Goal: Transaction & Acquisition: Purchase product/service

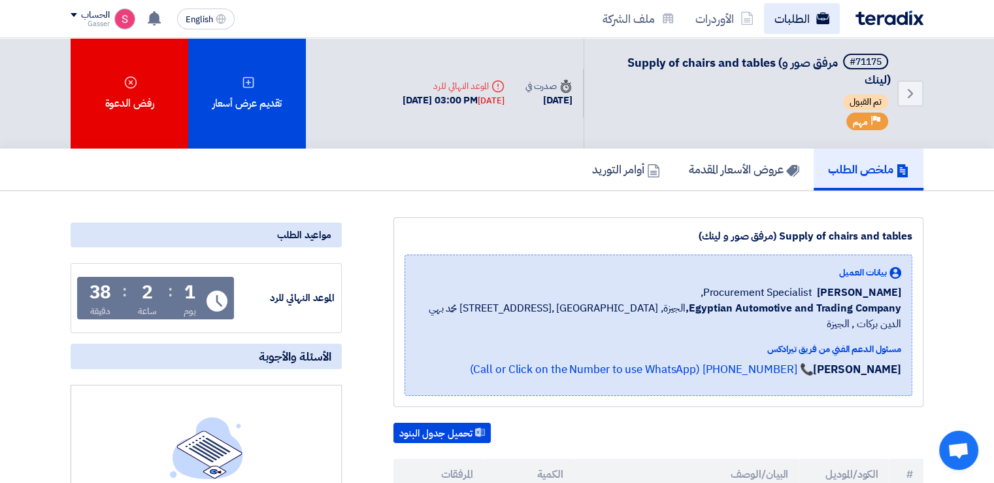
click at [801, 10] on link "الطلبات" at bounding box center [802, 18] width 76 height 31
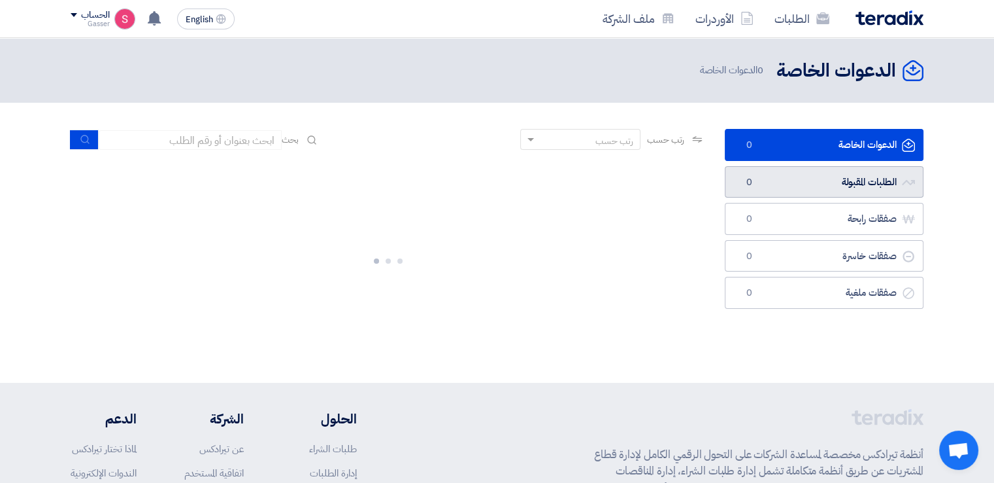
click at [801, 171] on link "الطلبات المقبولة الطلبات المقبولة 0" at bounding box center [824, 182] width 199 height 32
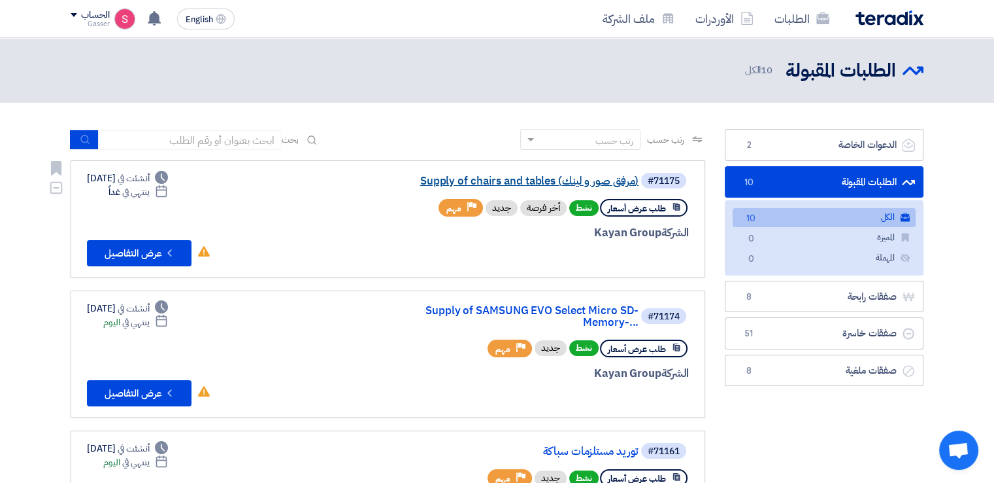
click at [518, 182] on link "Supply of chairs and tables (مرفق صور و لينك)" at bounding box center [508, 181] width 262 height 12
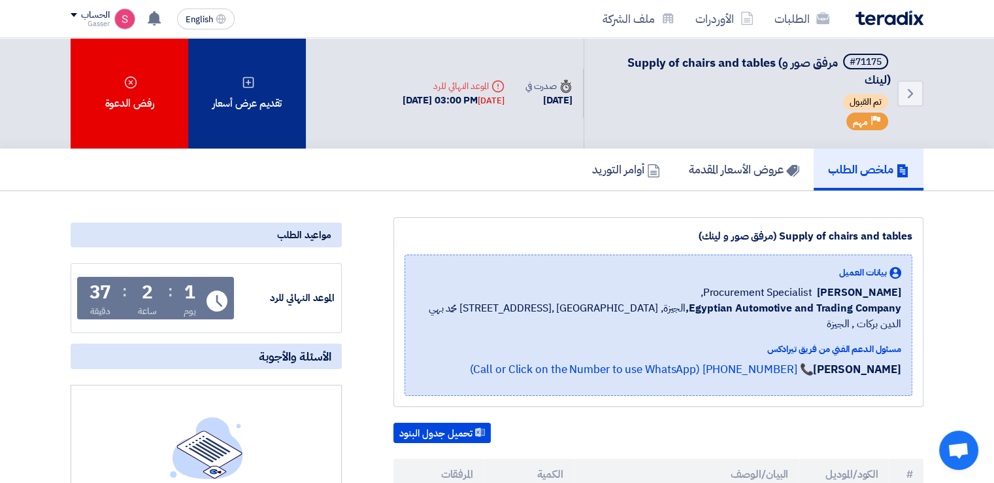
click at [277, 90] on div "تقديم عرض أسعار" at bounding box center [247, 93] width 118 height 110
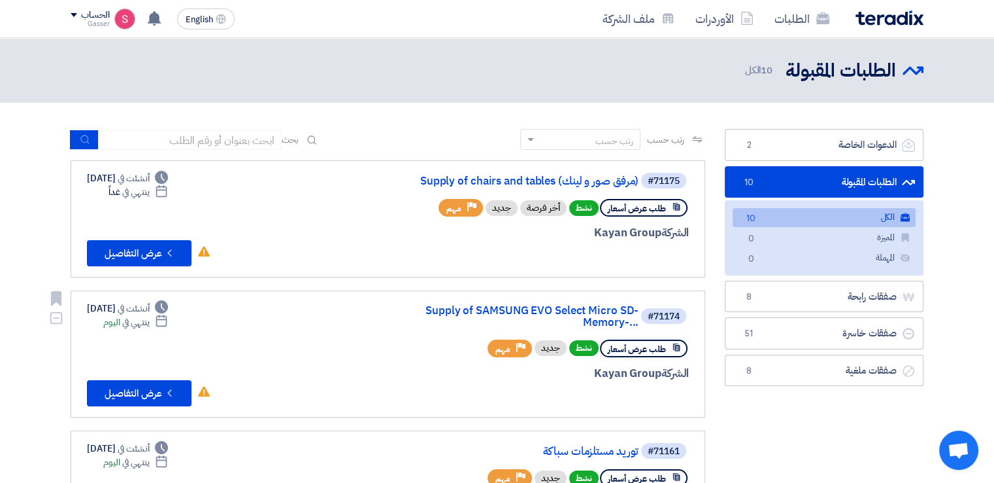
scroll to position [305, 0]
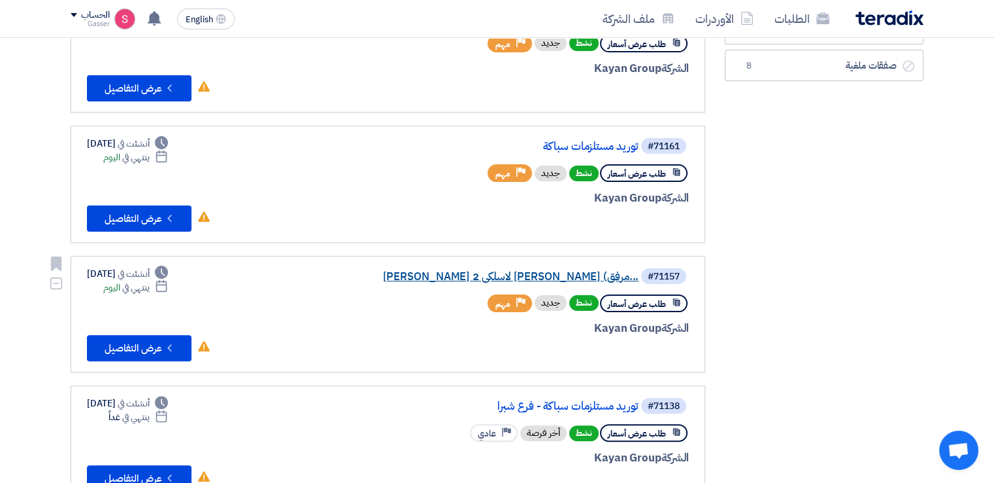
click at [592, 271] on link "[PERSON_NAME] لاسلكى 2 [PERSON_NAME] (مرفق..." at bounding box center [508, 277] width 262 height 12
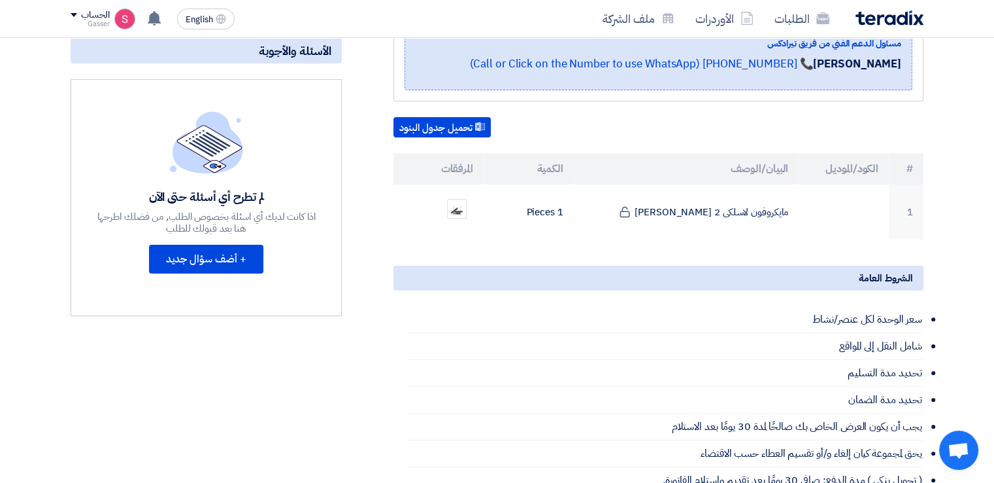
scroll to position [0, 0]
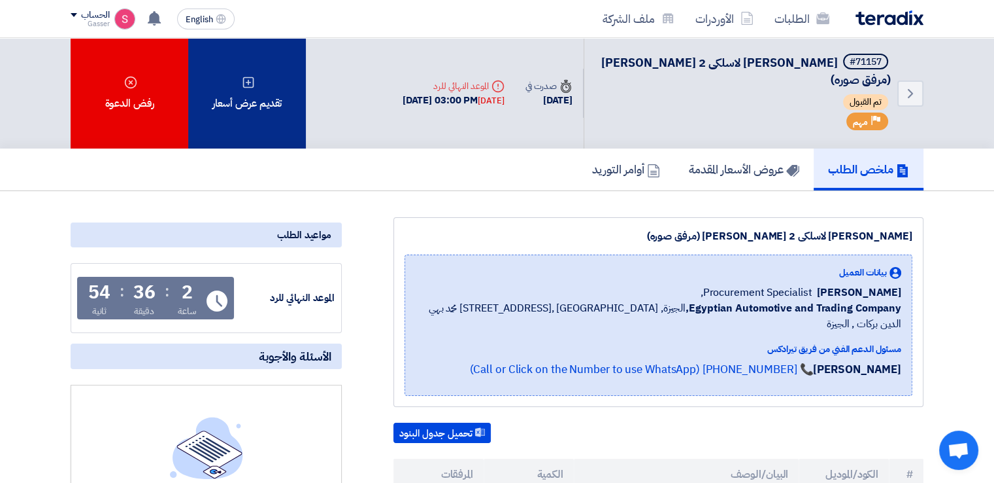
click at [238, 69] on div "تقديم عرض أسعار" at bounding box center [247, 93] width 118 height 110
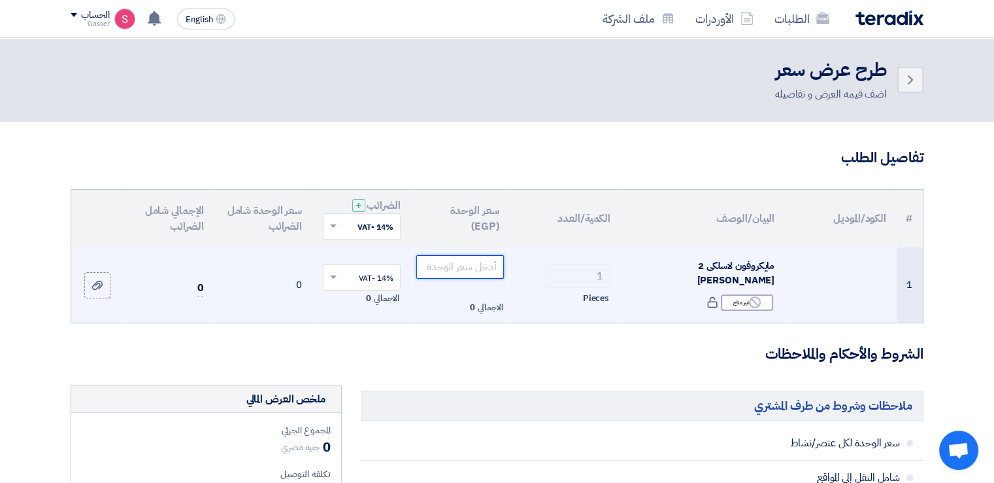
click at [450, 267] on input "number" at bounding box center [460, 267] width 88 height 24
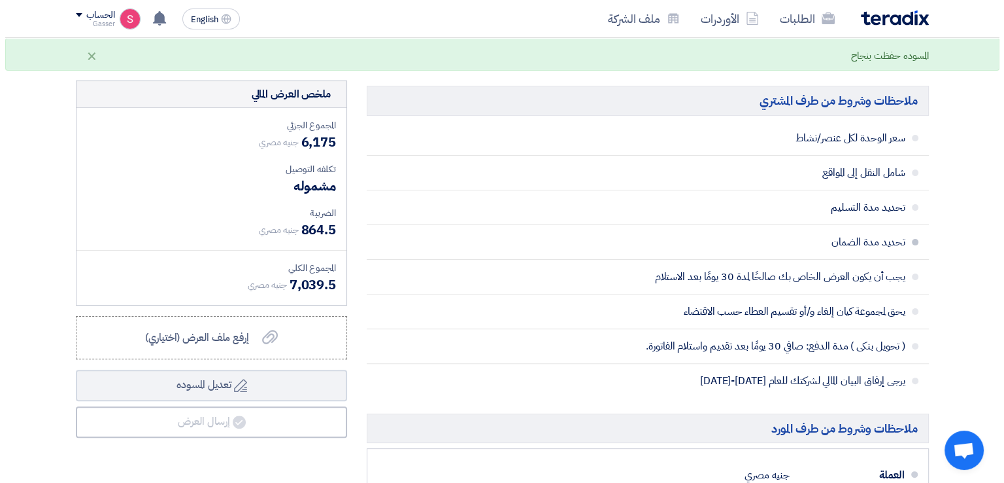
scroll to position [610, 0]
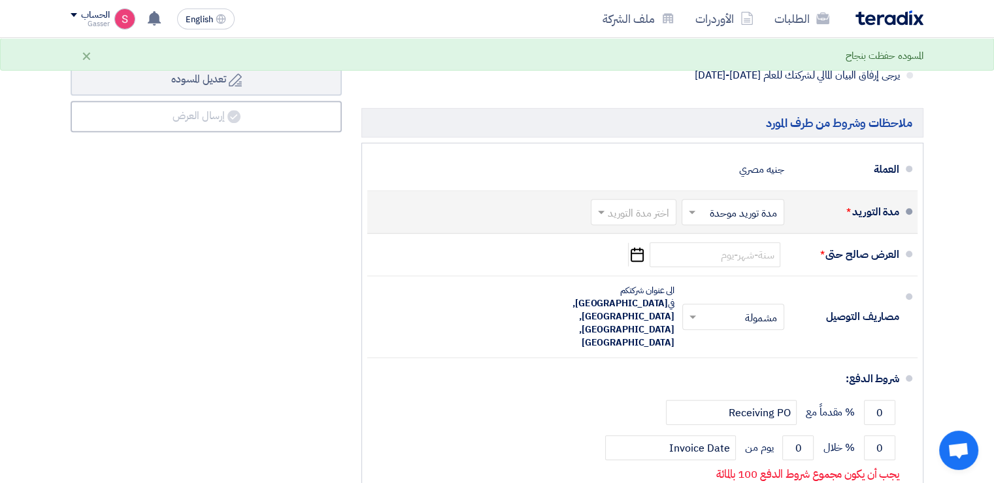
type input "6175"
click at [620, 211] on input "text" at bounding box center [631, 213] width 79 height 19
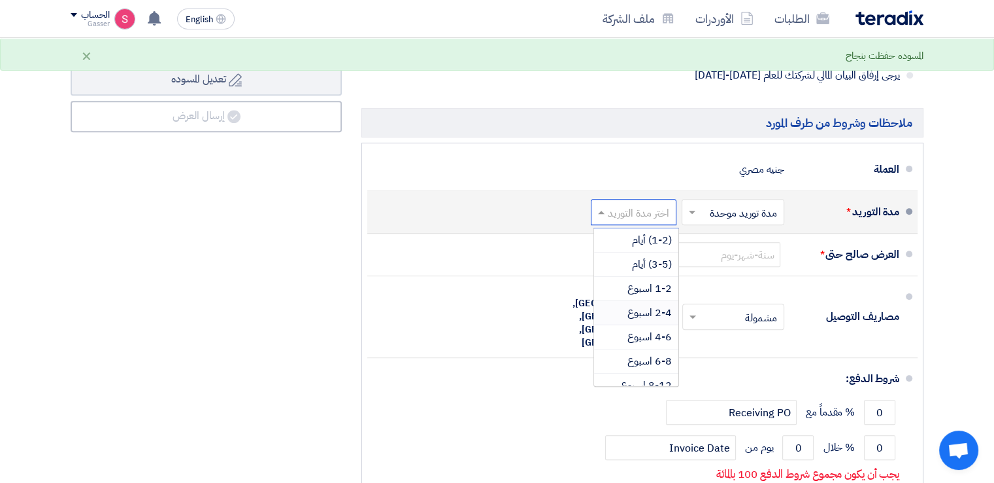
click at [661, 314] on span "2-4 اسبوع" at bounding box center [650, 313] width 44 height 16
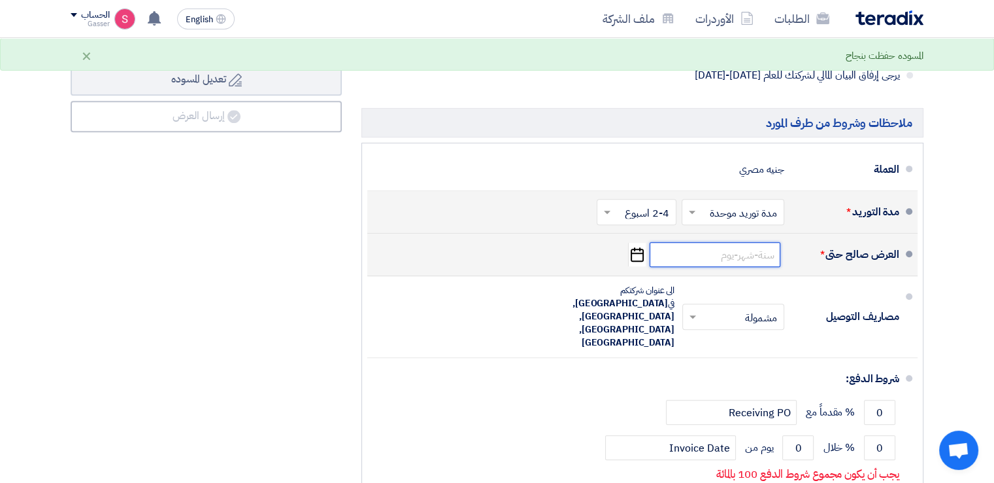
click at [741, 252] on input at bounding box center [715, 254] width 131 height 25
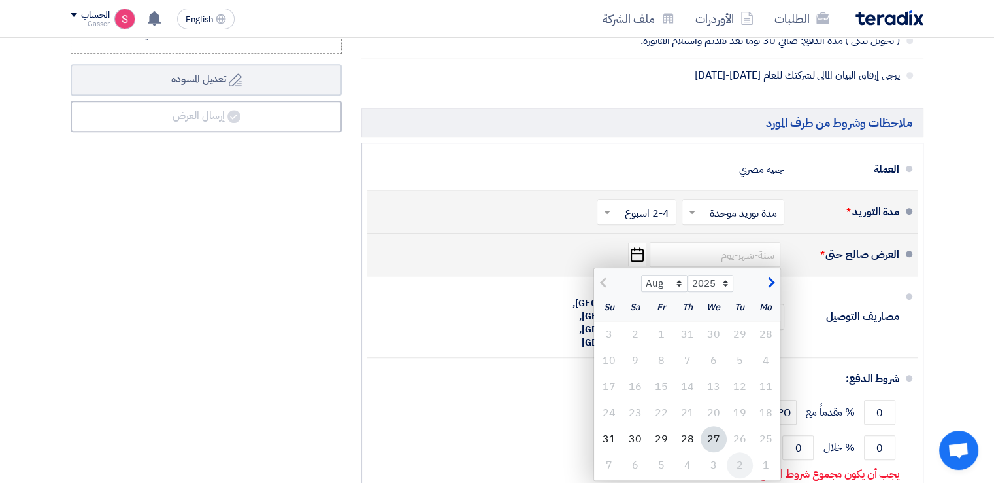
click at [738, 461] on div "2" at bounding box center [740, 465] width 26 height 26
type input "[DATE]"
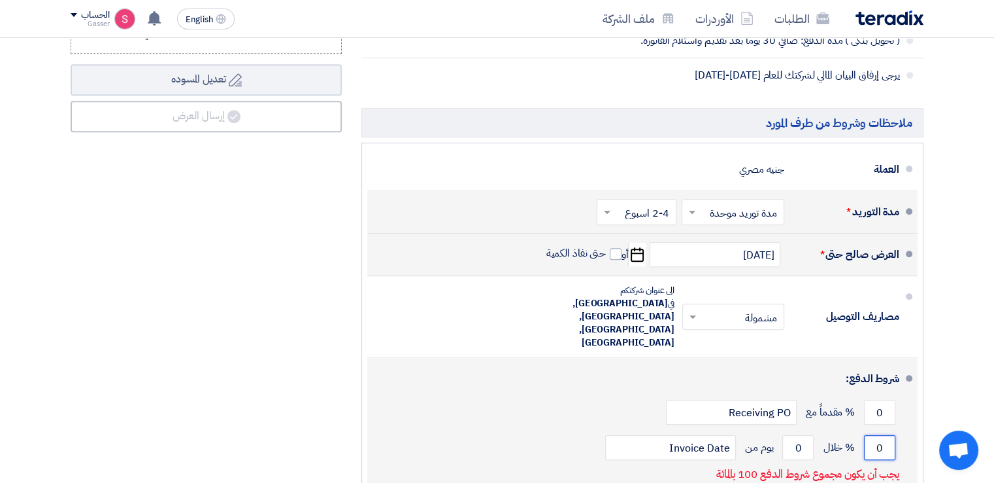
drag, startPoint x: 887, startPoint y: 403, endPoint x: 842, endPoint y: 405, distance: 44.5
click at [851, 430] on div "0 % خلال 0 يوم من Invoice Date" at bounding box center [639, 447] width 522 height 35
type input "100"
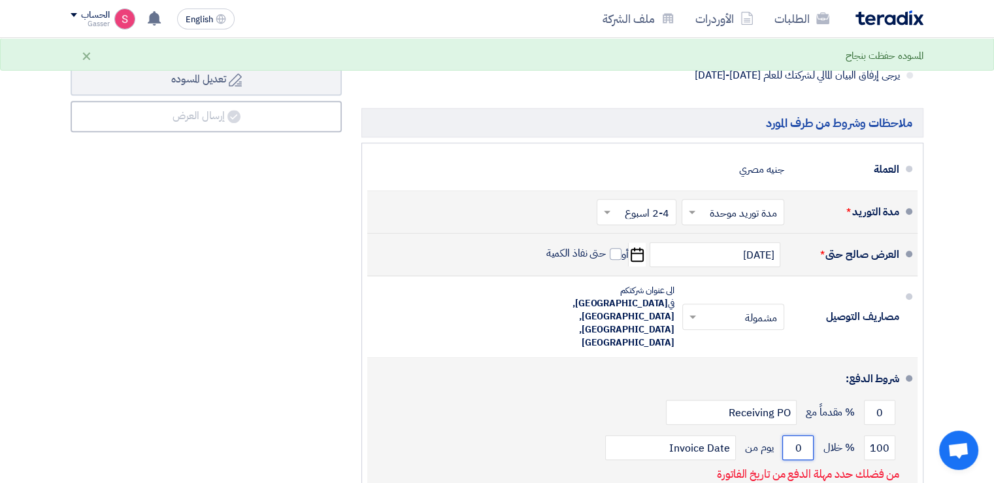
click at [787, 435] on input "0" at bounding box center [798, 447] width 31 height 25
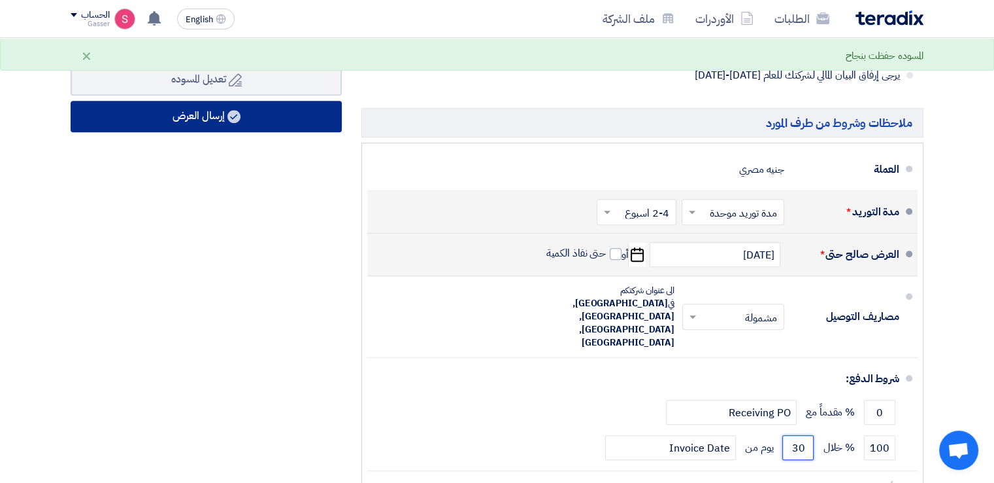
type input "30"
click at [267, 108] on button "إرسال العرض" at bounding box center [206, 116] width 271 height 31
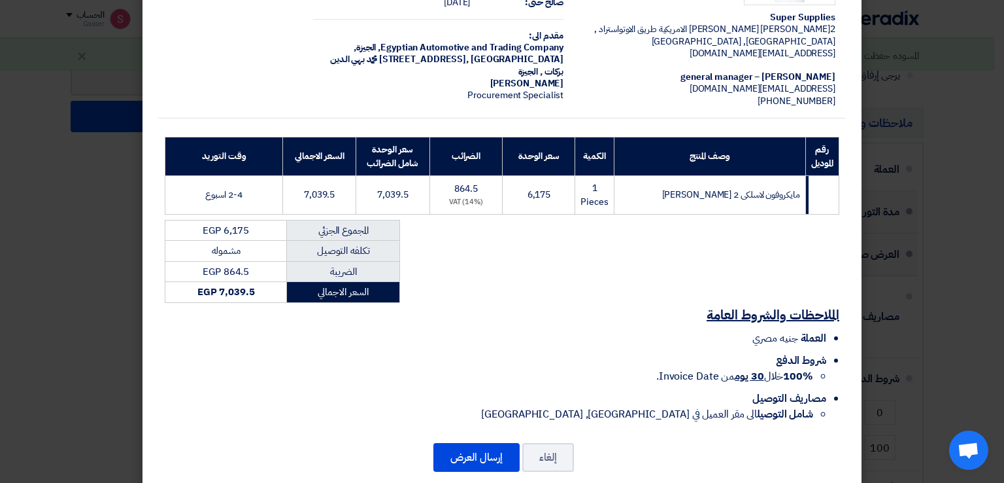
scroll to position [111, 0]
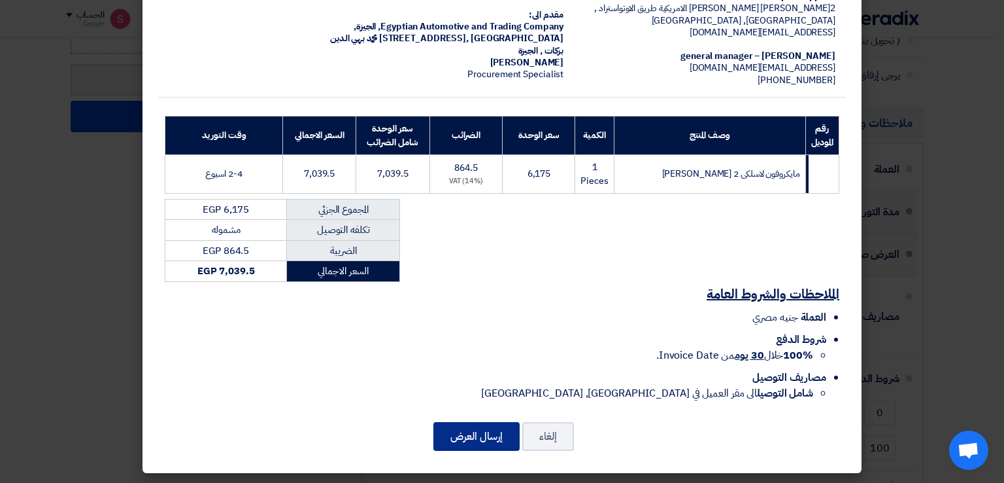
click at [503, 432] on button "إرسال العرض" at bounding box center [476, 436] width 86 height 29
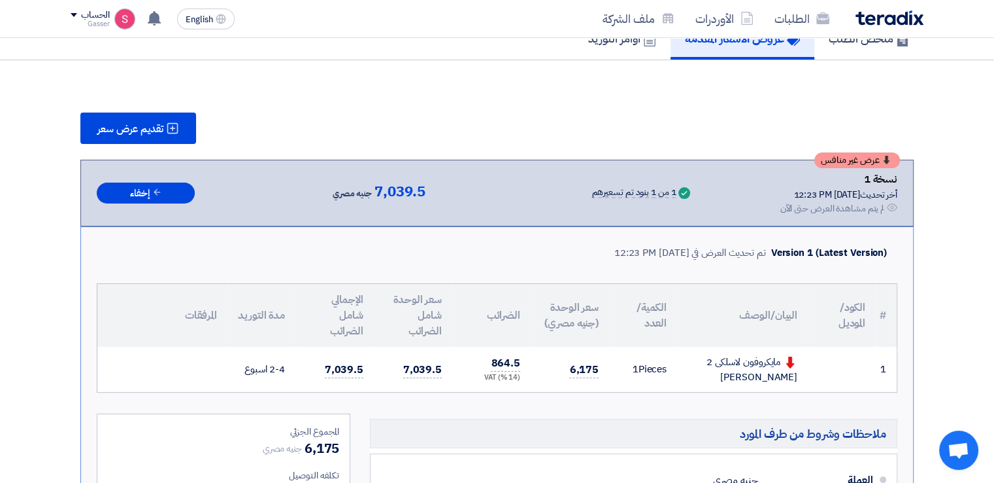
scroll to position [690, 0]
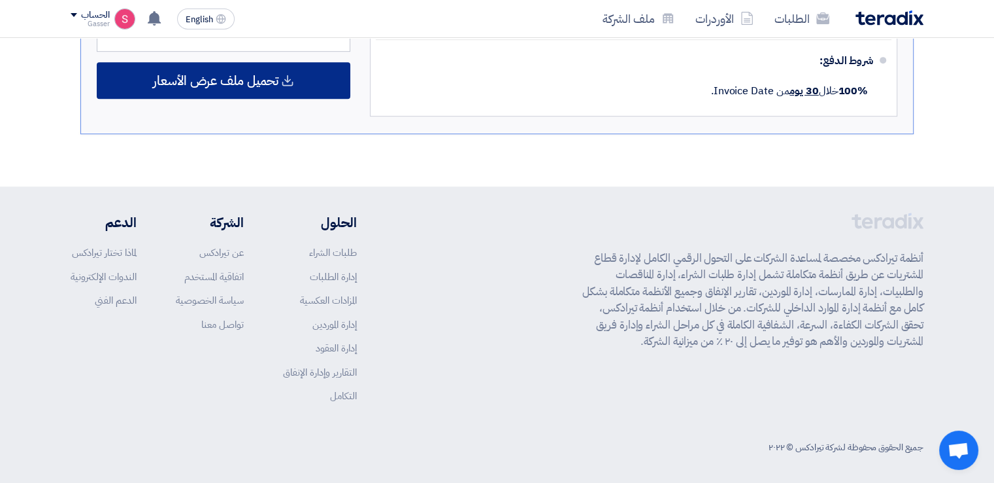
click at [201, 75] on span "تحميل ملف عرض الأسعار" at bounding box center [216, 81] width 126 height 12
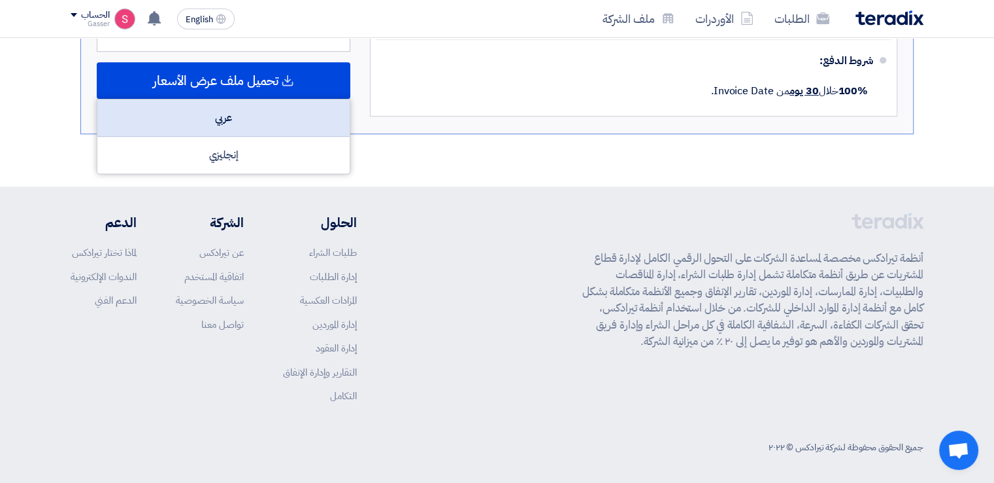
click at [295, 119] on div "عربي" at bounding box center [223, 117] width 252 height 37
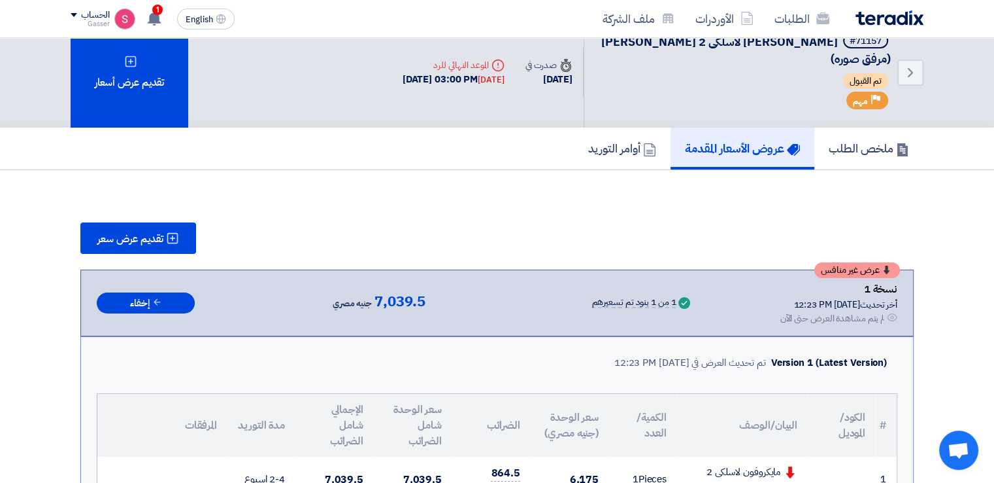
scroll to position [0, 0]
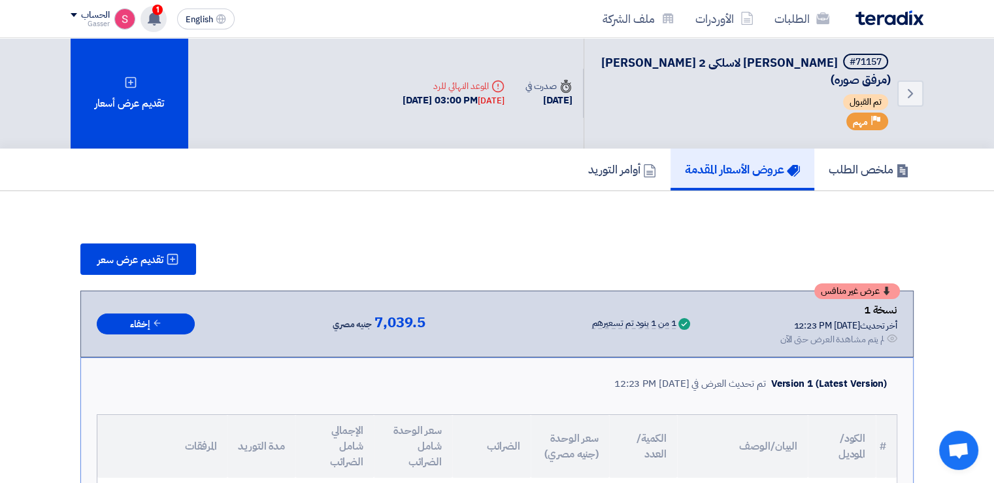
click at [158, 14] on use at bounding box center [154, 18] width 13 height 14
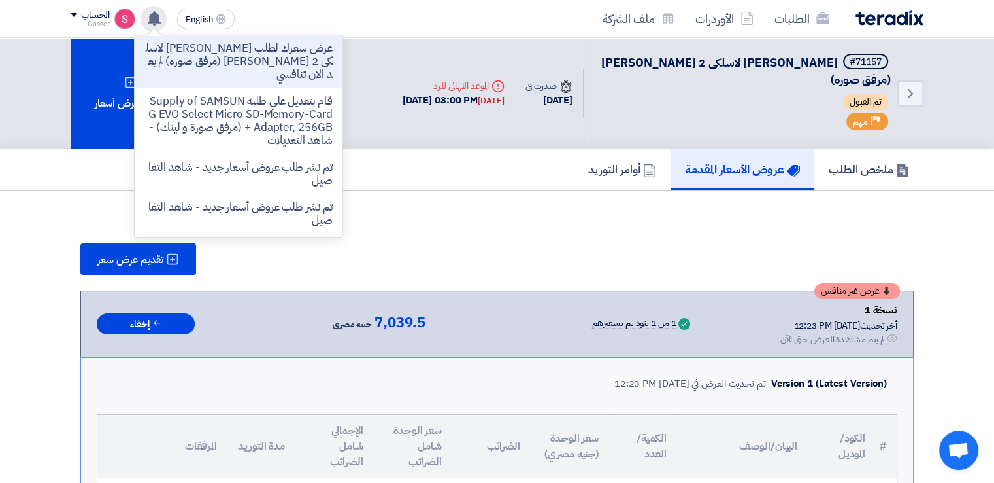
click at [158, 14] on use at bounding box center [154, 18] width 13 height 14
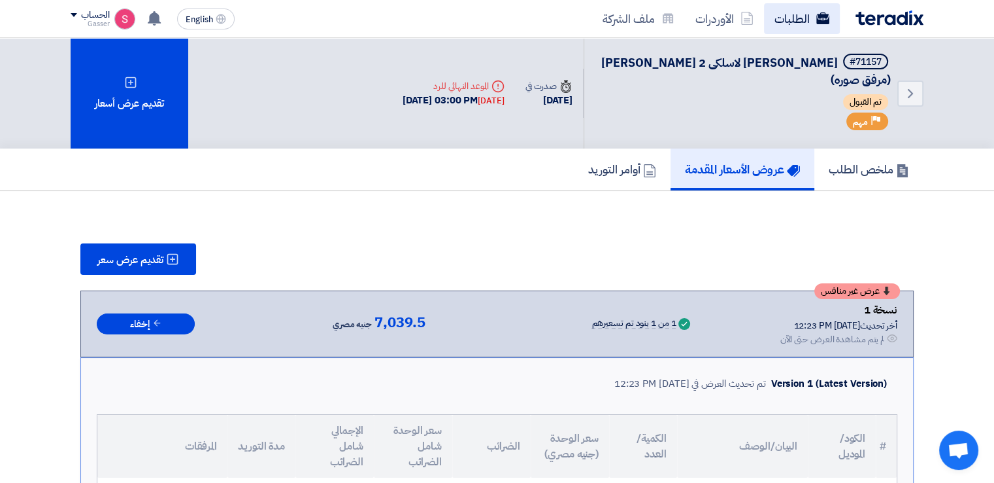
click at [794, 22] on link "الطلبات" at bounding box center [802, 18] width 76 height 31
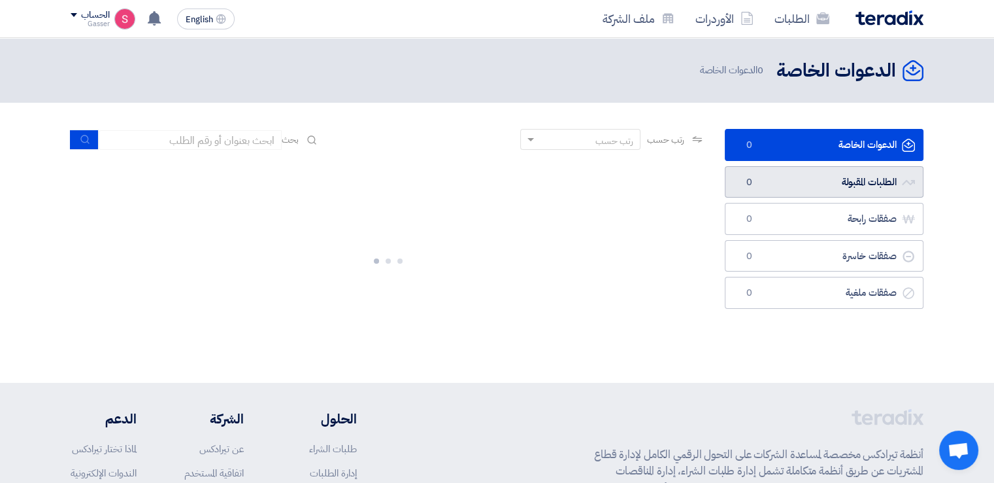
click at [745, 184] on span "0" at bounding box center [749, 182] width 16 height 13
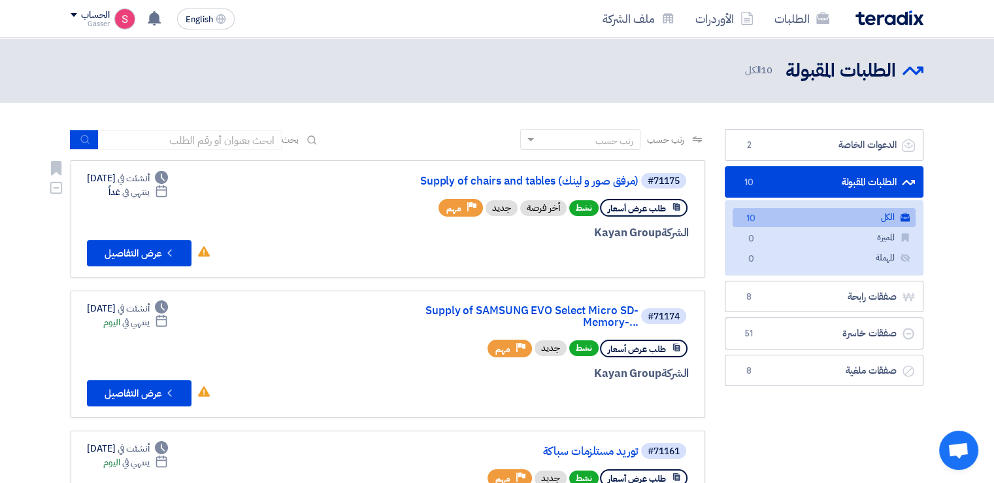
scroll to position [305, 0]
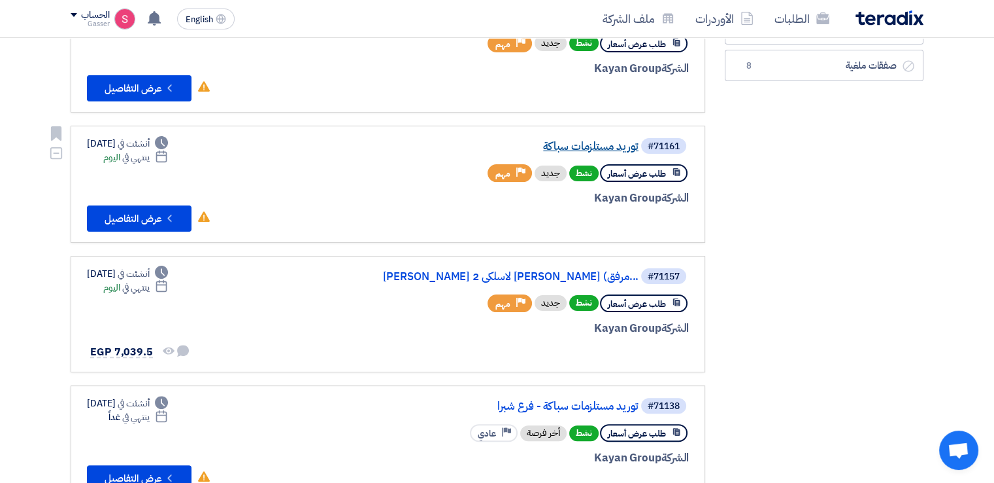
click at [598, 141] on link "توريد مستلزمات سباكة" at bounding box center [508, 147] width 262 height 12
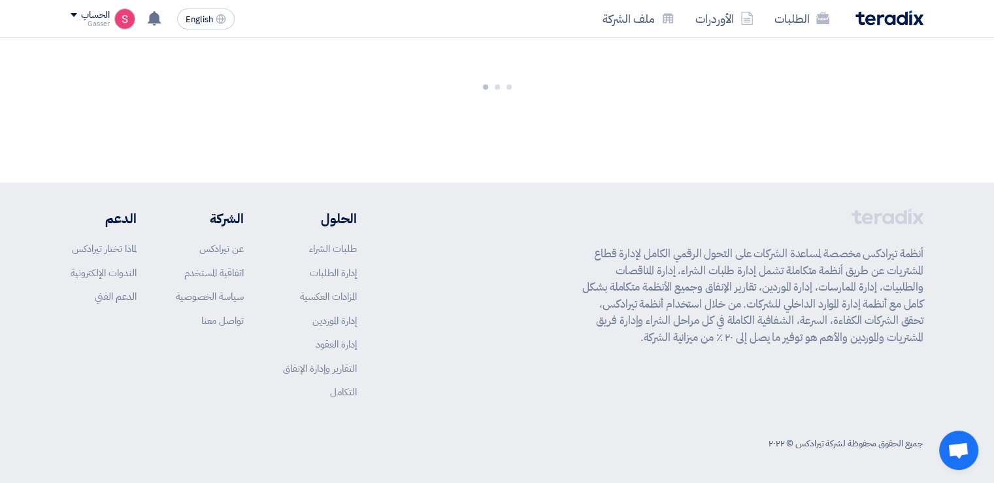
scroll to position [0, 0]
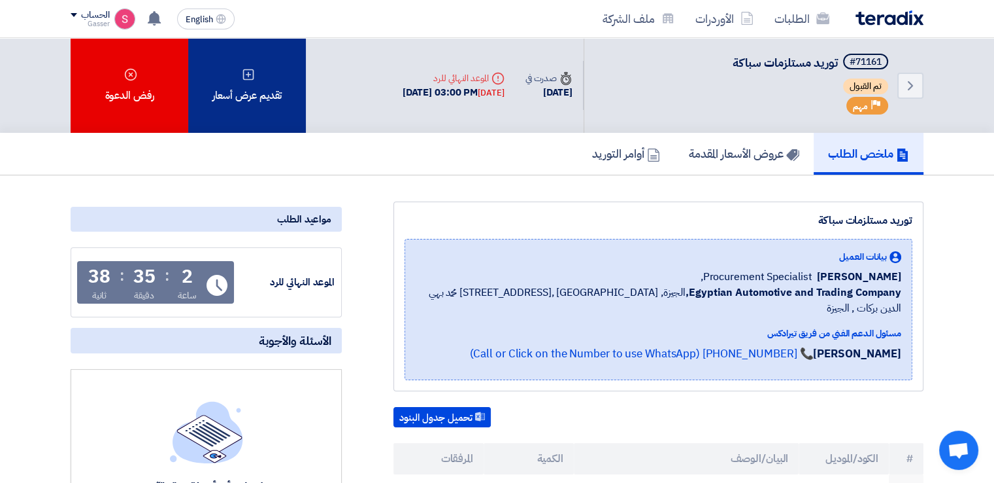
click at [267, 78] on div "تقديم عرض أسعار" at bounding box center [247, 85] width 118 height 95
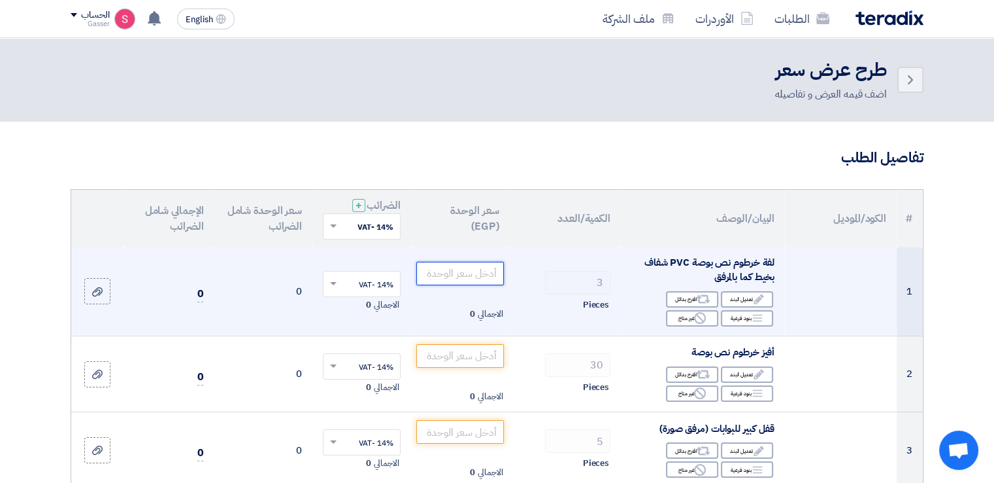
click at [486, 273] on input "number" at bounding box center [460, 274] width 88 height 24
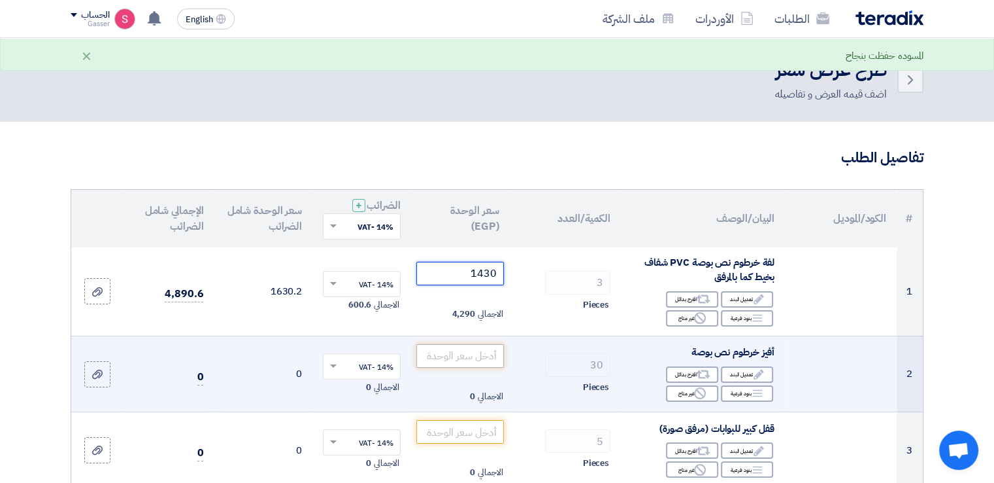
type input "1430"
click at [481, 356] on input "number" at bounding box center [460, 356] width 88 height 24
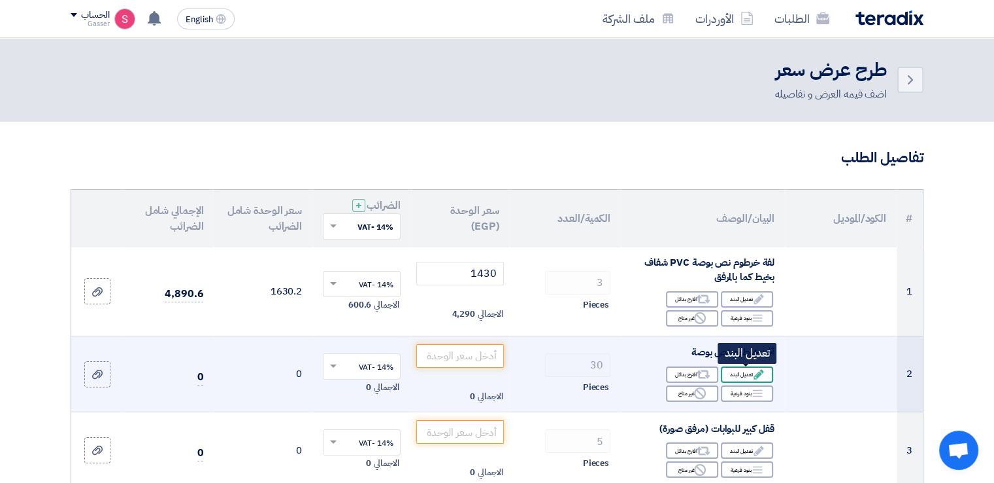
click at [738, 370] on div "Edit تعديل البند" at bounding box center [747, 374] width 52 height 16
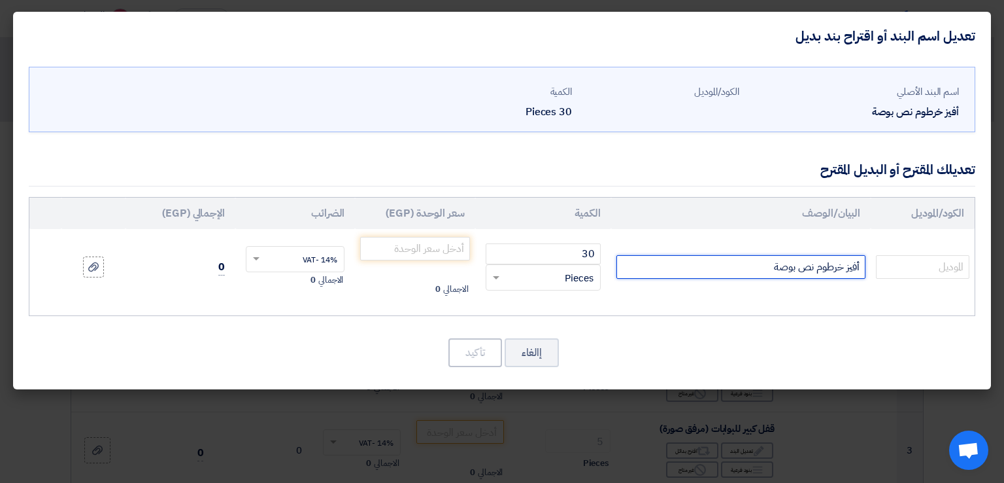
click at [739, 269] on input "أفيز خرطوم نص بوصة" at bounding box center [741, 267] width 249 height 24
type input "أفيز خرطوم نص بوصة اصفر"
click at [416, 233] on td "الاجمالي 0" at bounding box center [415, 267] width 120 height 76
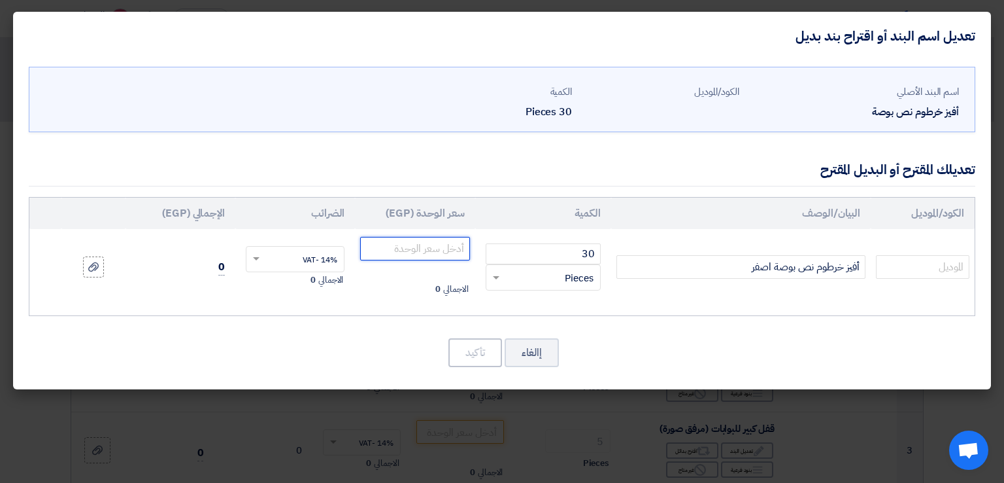
click at [419, 239] on input "number" at bounding box center [414, 249] width 109 height 24
type input "9.10"
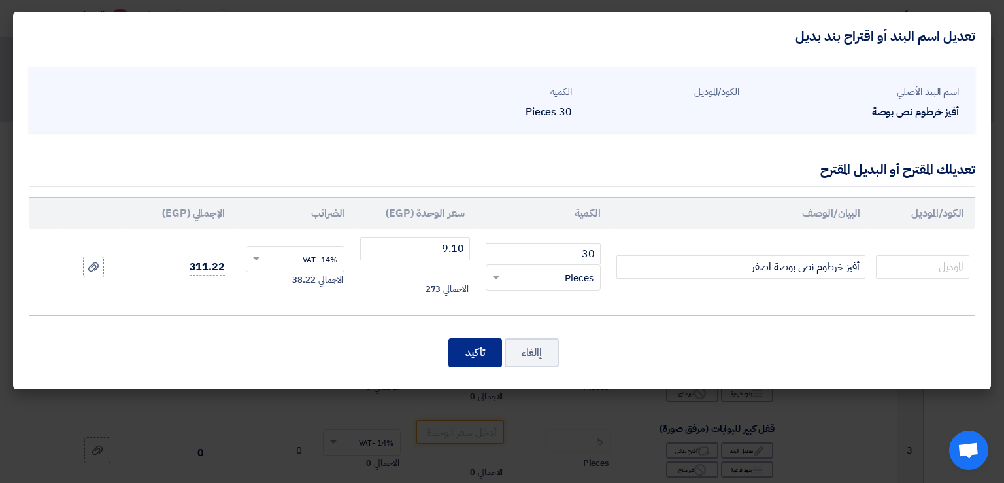
click at [475, 345] on button "تأكيد" at bounding box center [476, 352] width 54 height 29
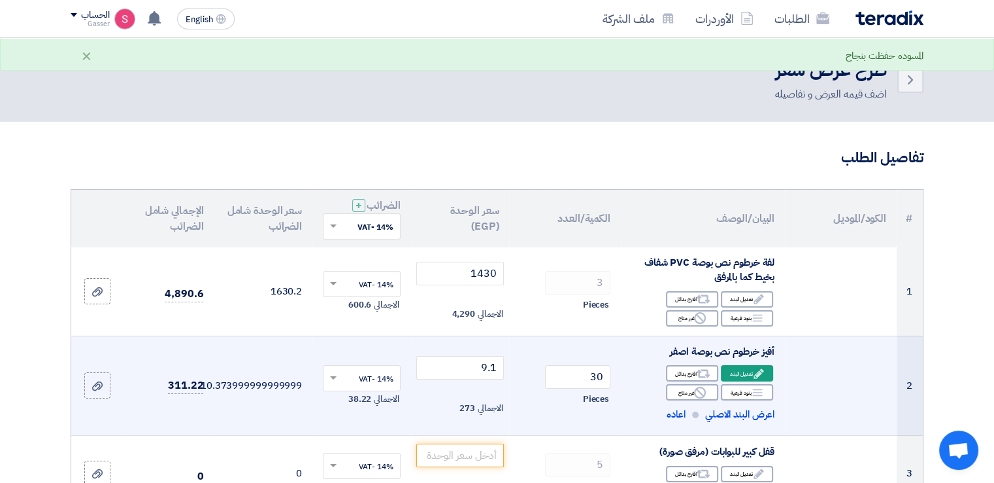
scroll to position [305, 0]
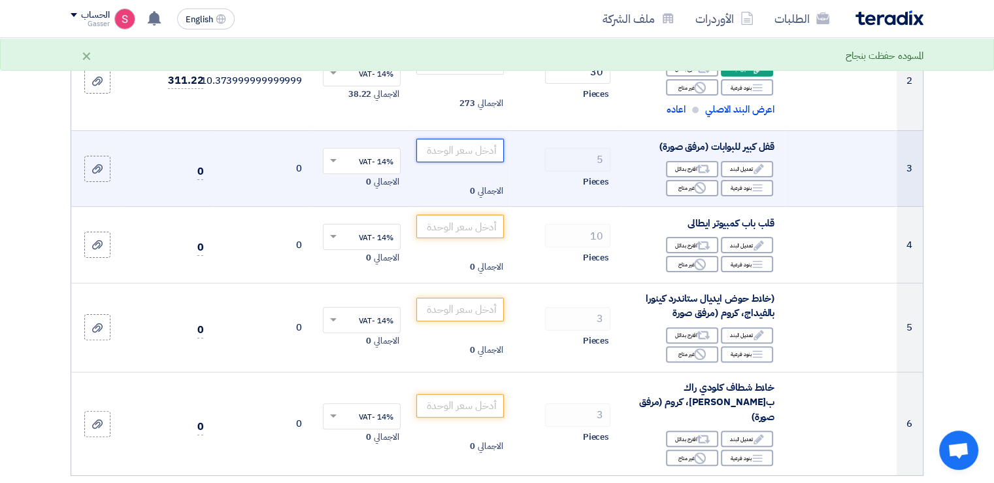
click at [482, 155] on input "number" at bounding box center [460, 151] width 88 height 24
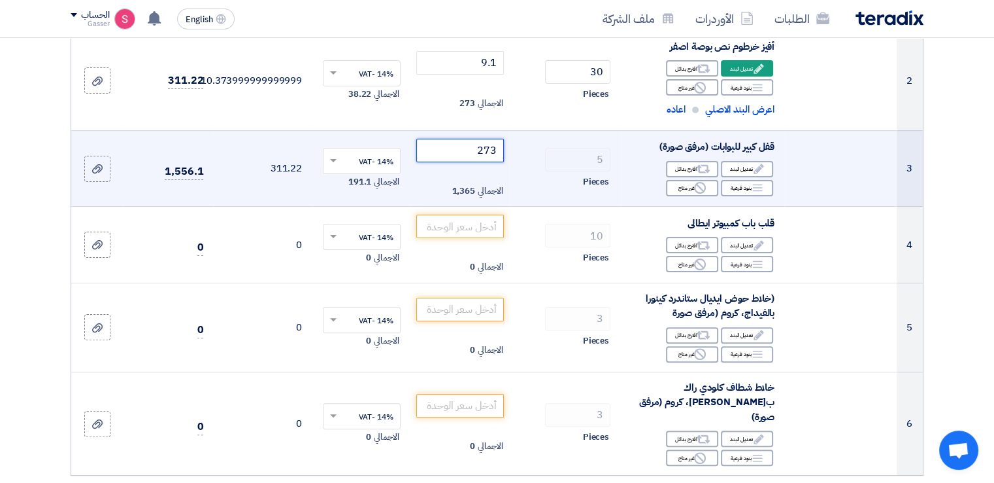
type input "273"
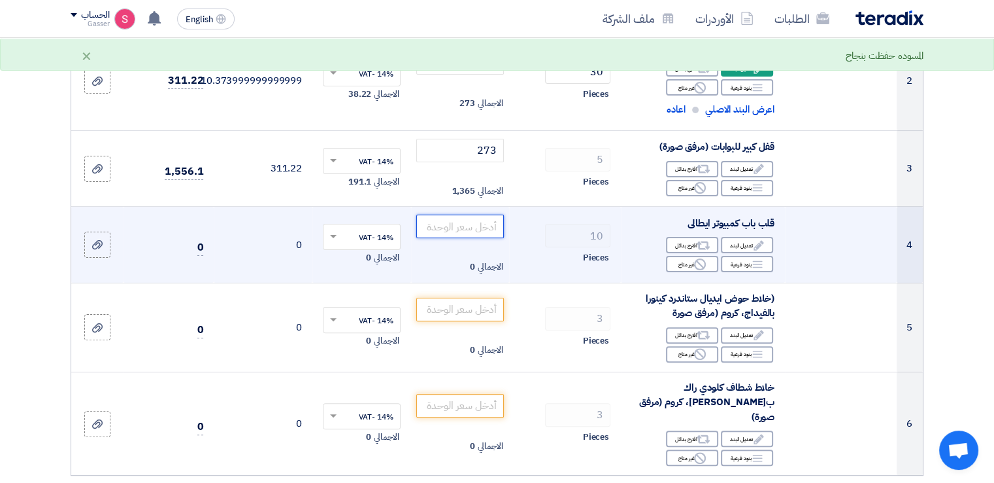
click at [471, 229] on input "number" at bounding box center [460, 226] width 88 height 24
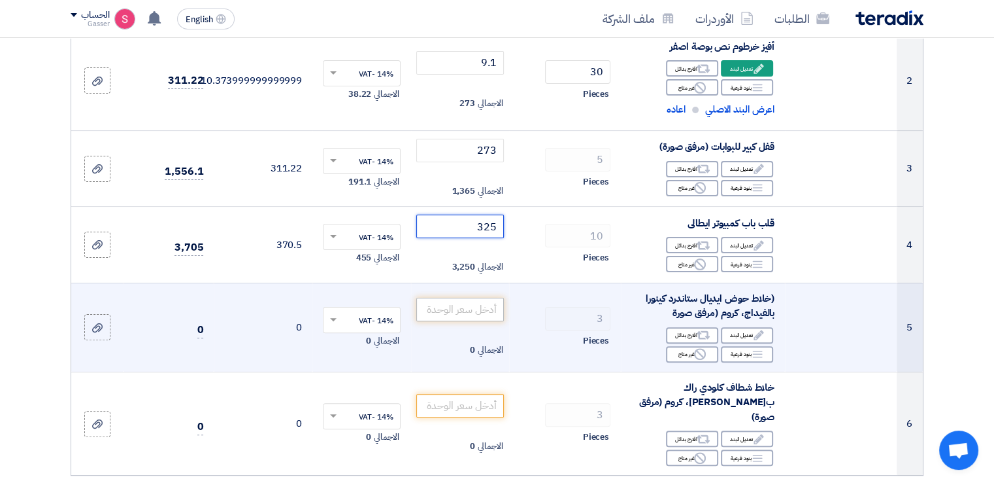
type input "325"
click at [458, 302] on input "number" at bounding box center [460, 309] width 88 height 24
type input "4550"
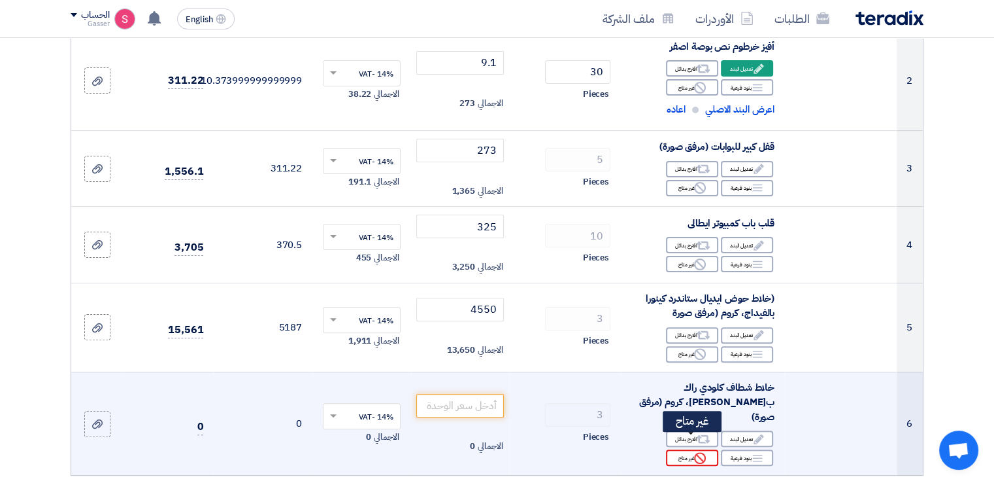
click at [690, 449] on div "Reject غير متاح" at bounding box center [692, 457] width 52 height 16
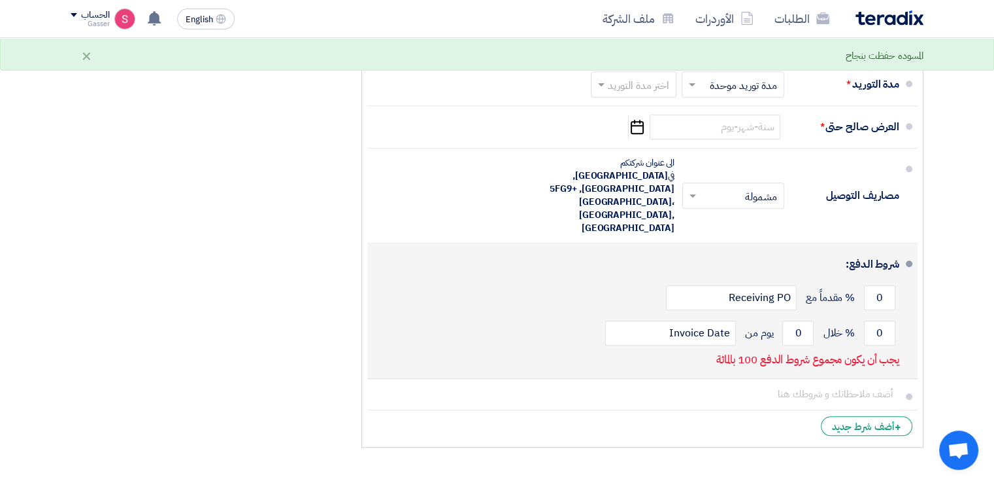
scroll to position [915, 0]
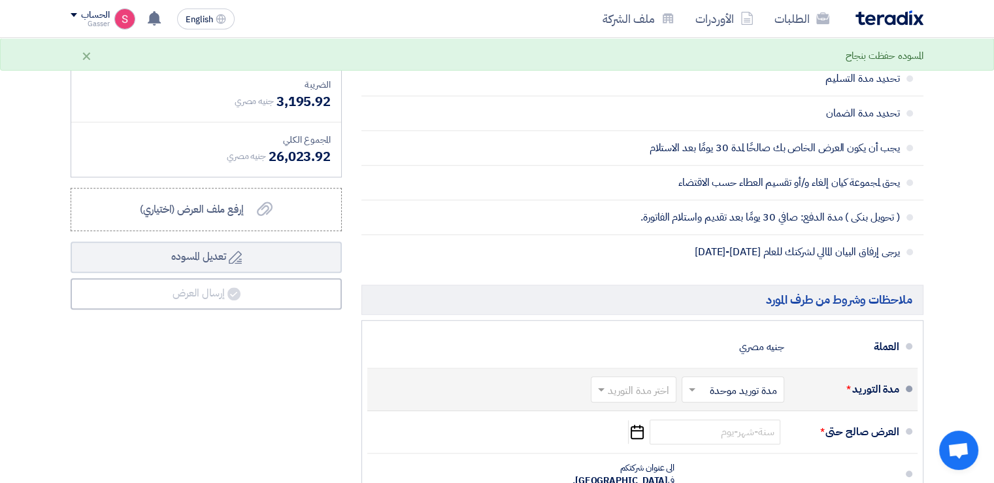
click at [651, 381] on input "text" at bounding box center [631, 390] width 79 height 19
click at [662, 292] on span "2-4 اسبوع" at bounding box center [650, 300] width 44 height 16
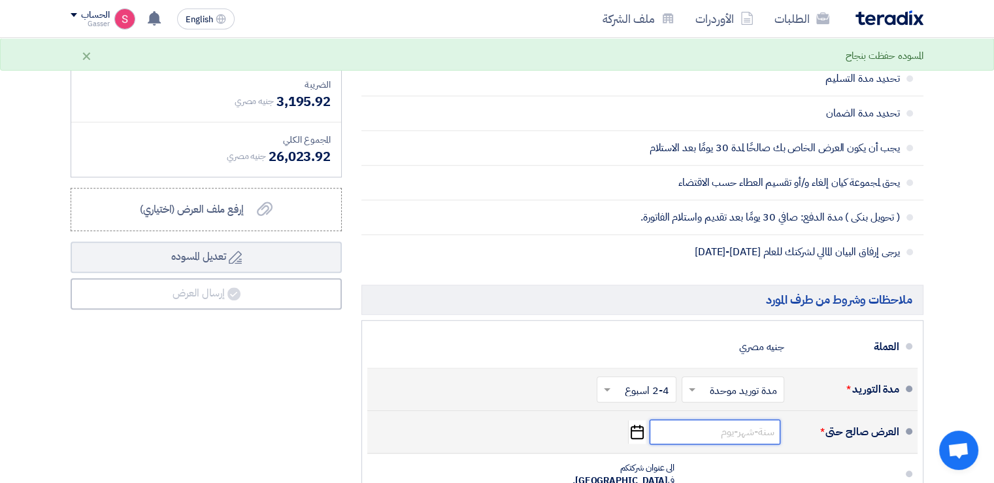
click at [717, 419] on input at bounding box center [715, 431] width 131 height 25
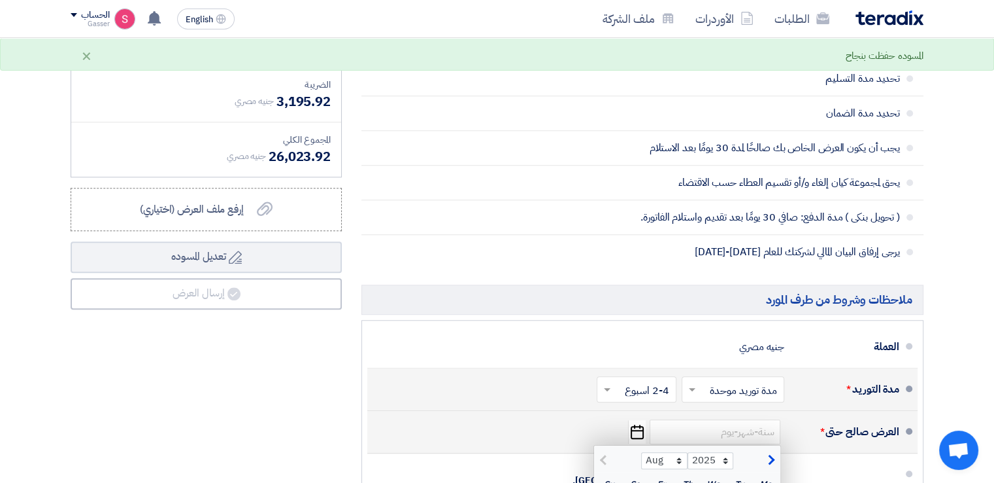
scroll to position [1220, 0]
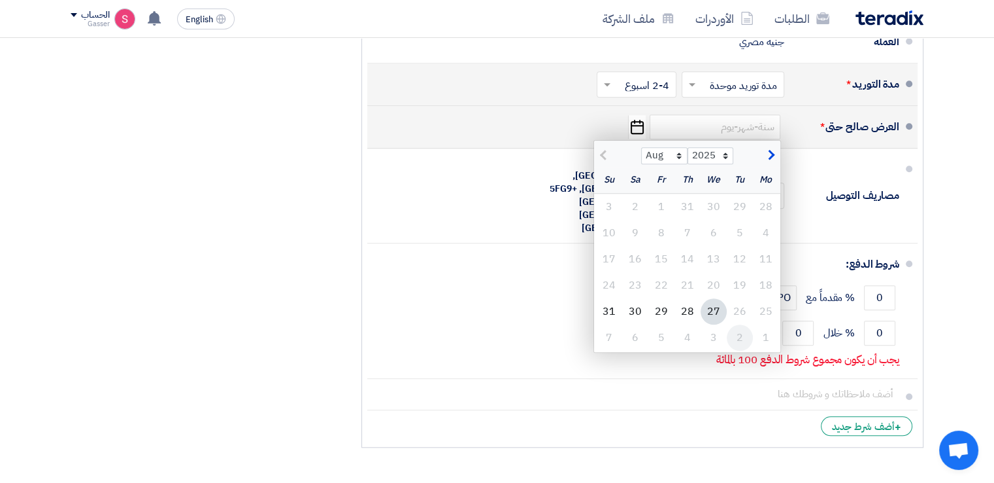
click at [740, 324] on div "2" at bounding box center [740, 337] width 26 height 26
type input "[DATE]"
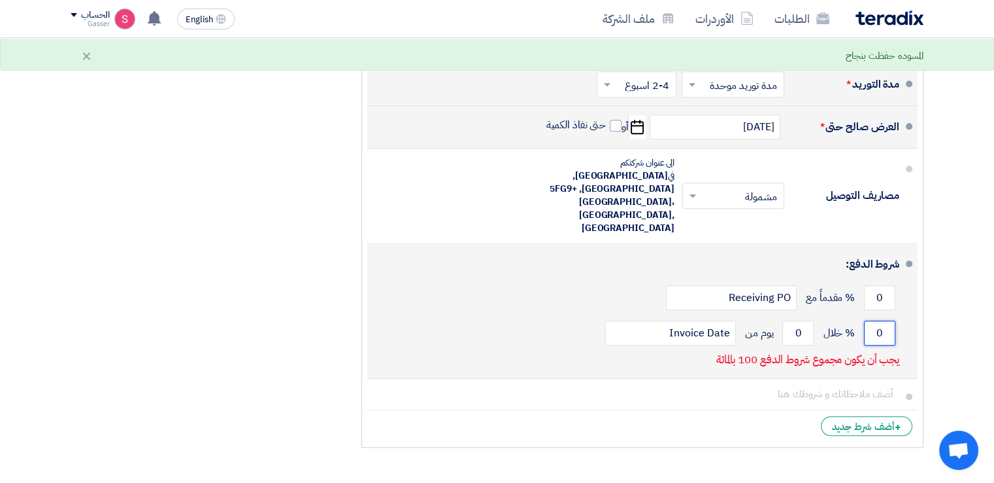
drag, startPoint x: 881, startPoint y: 286, endPoint x: 872, endPoint y: 286, distance: 9.8
click at [872, 320] on input "0" at bounding box center [879, 332] width 31 height 25
type input "100"
drag, startPoint x: 805, startPoint y: 290, endPoint x: 790, endPoint y: 294, distance: 15.5
click at [790, 320] on input "0" at bounding box center [798, 332] width 31 height 25
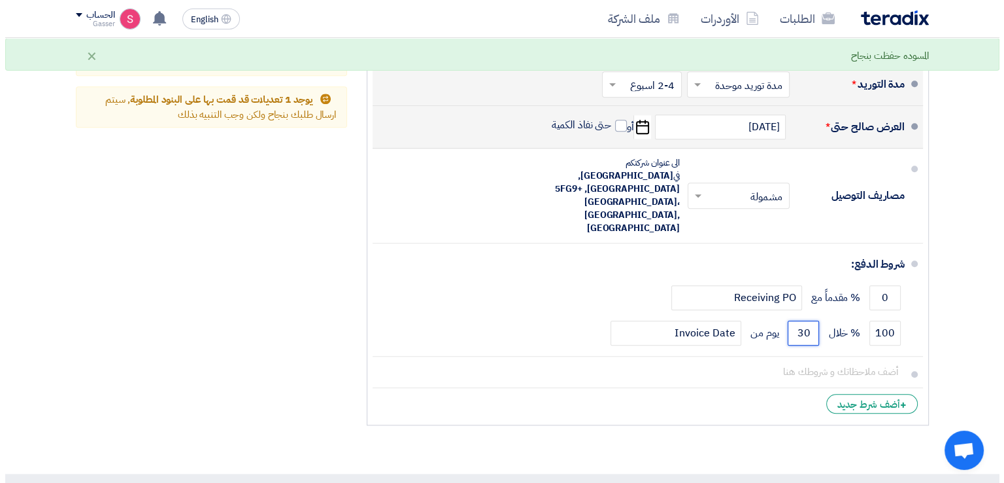
scroll to position [915, 0]
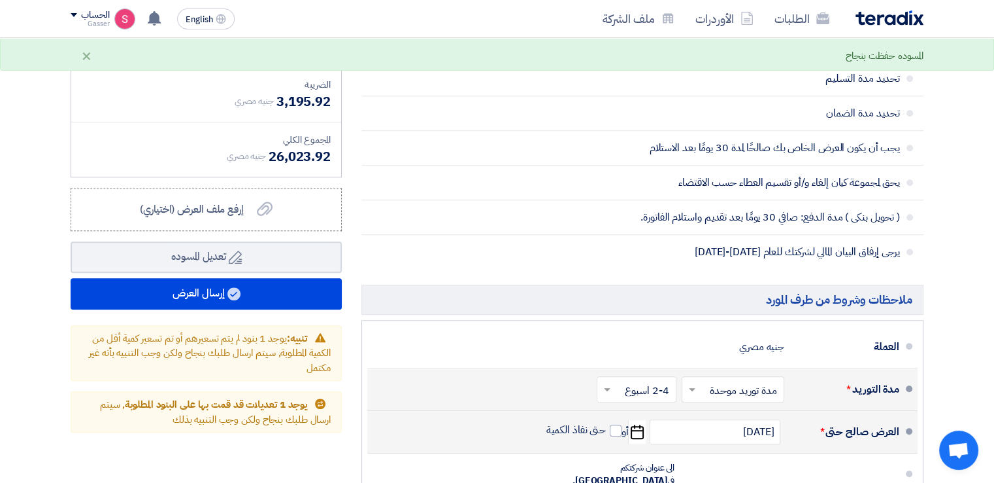
type input "30"
click at [259, 258] on div "ملخص العرض المالي المجموع الجزئي جنيه مصري 22,828 تكلفه التوصيل" at bounding box center [206, 344] width 291 height 784
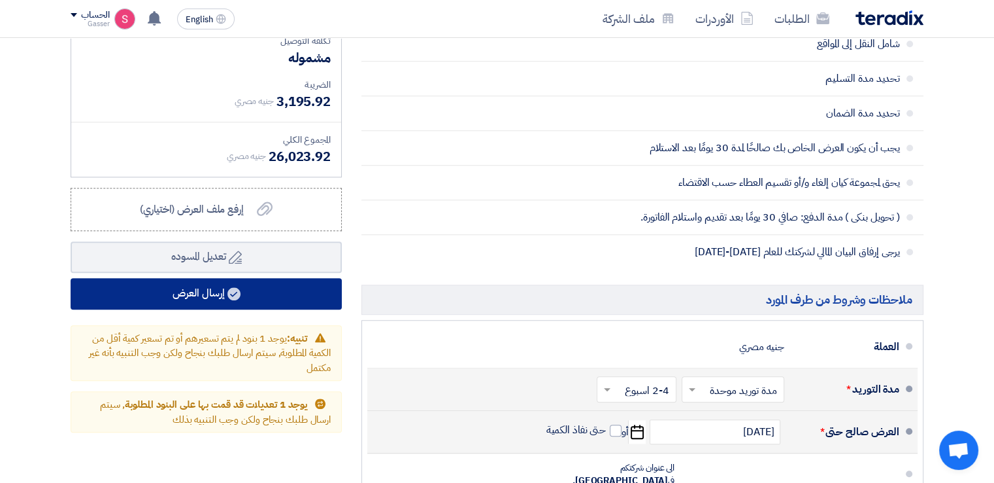
click at [260, 278] on button "إرسال العرض" at bounding box center [206, 293] width 271 height 31
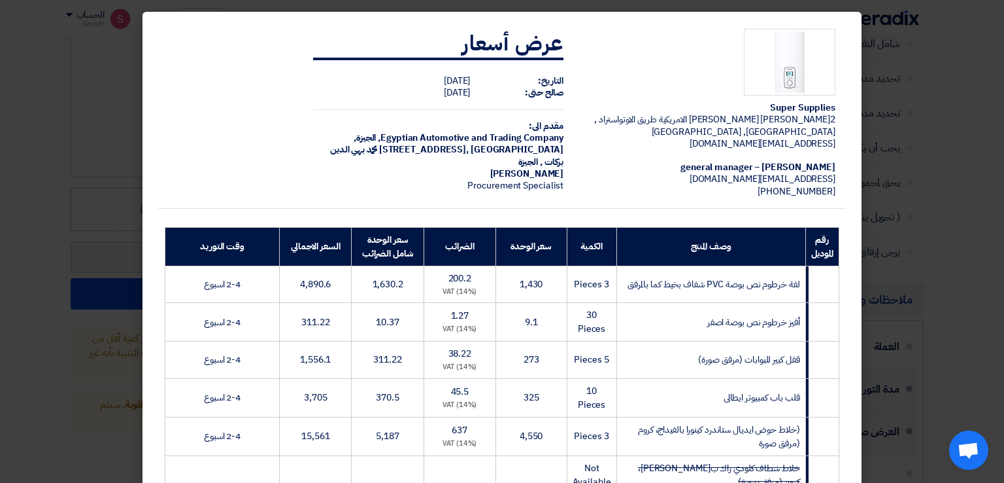
scroll to position [301, 0]
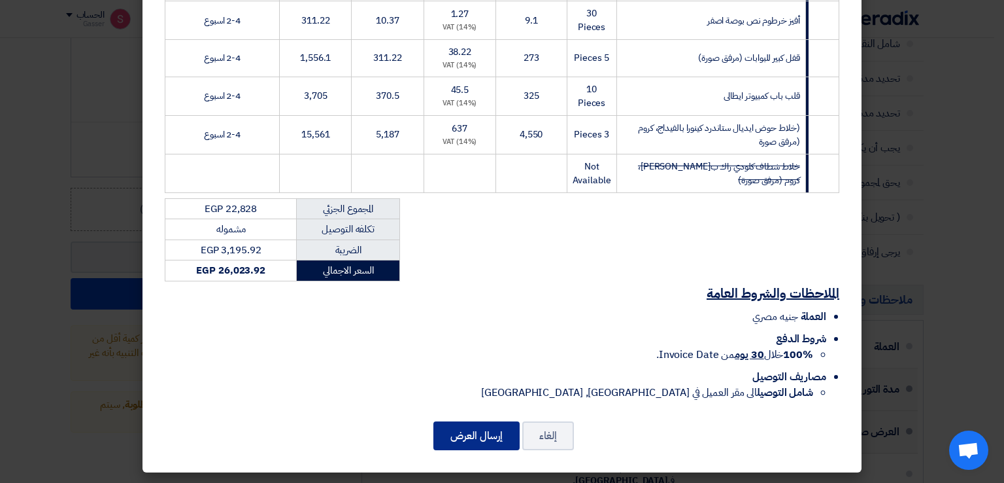
click at [500, 438] on button "إرسال العرض" at bounding box center [476, 435] width 86 height 29
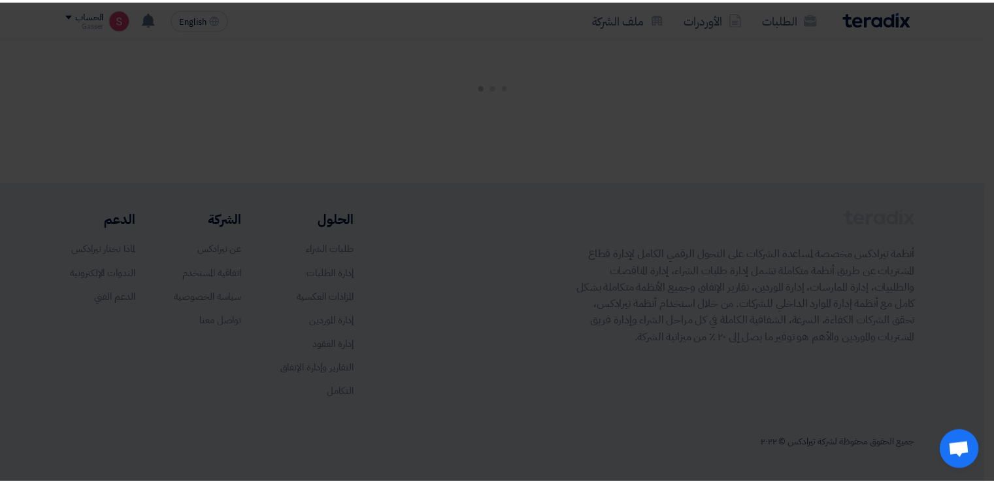
scroll to position [987, 0]
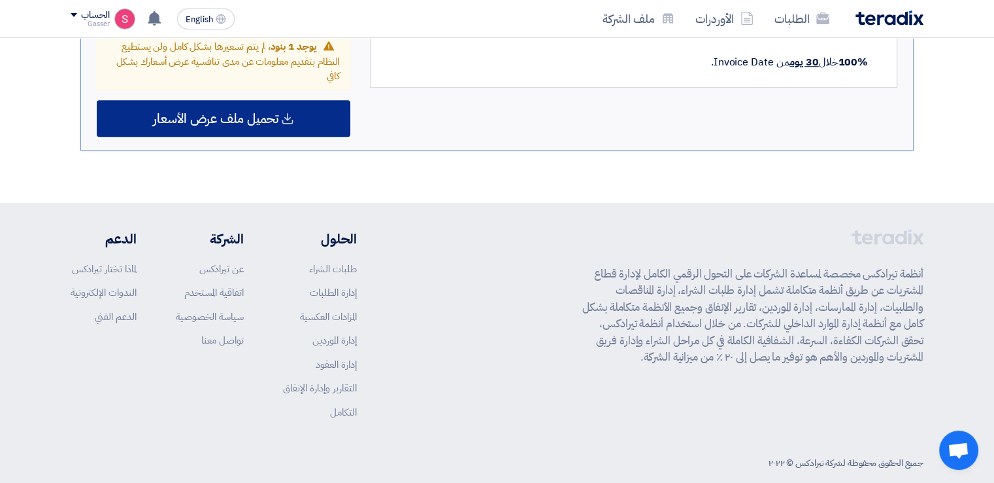
click at [257, 112] on span "تحميل ملف عرض الأسعار" at bounding box center [216, 118] width 126 height 12
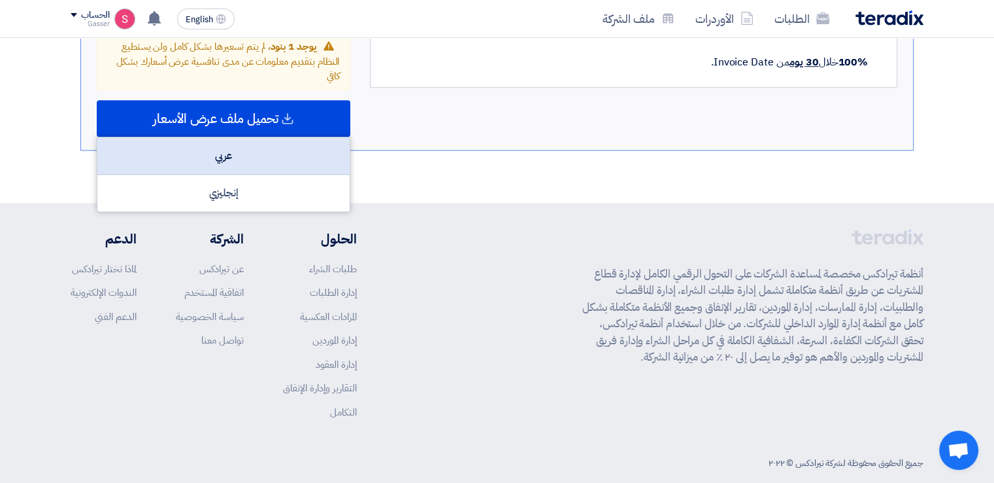
click at [304, 137] on div "عربي" at bounding box center [223, 155] width 252 height 37
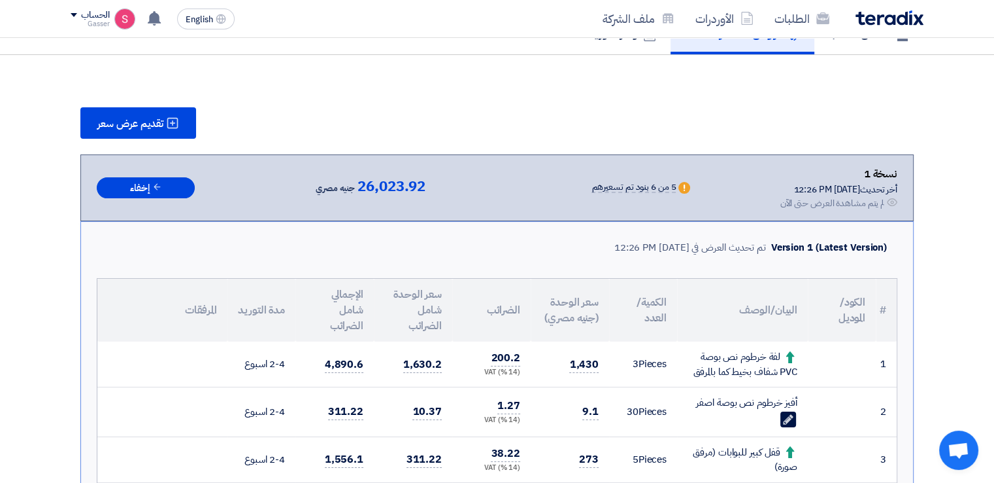
scroll to position [0, 0]
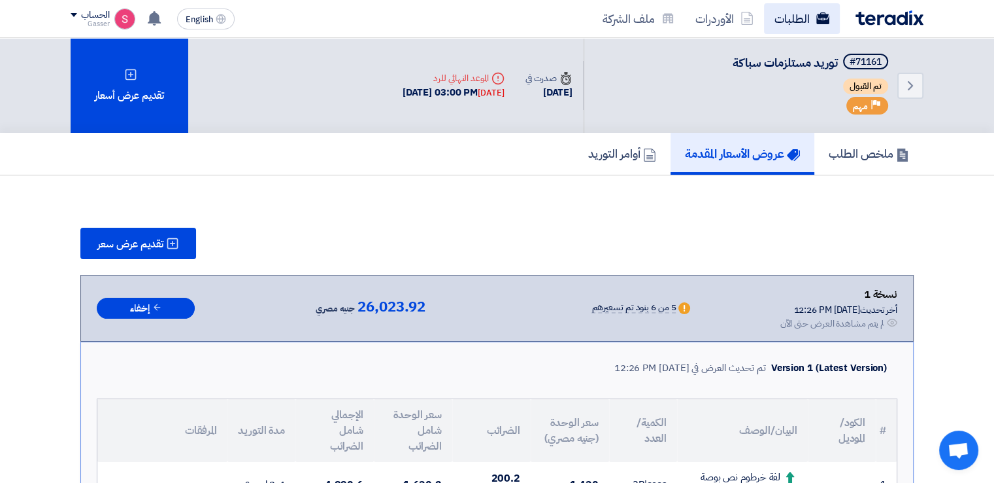
click at [790, 8] on link "الطلبات" at bounding box center [802, 18] width 76 height 31
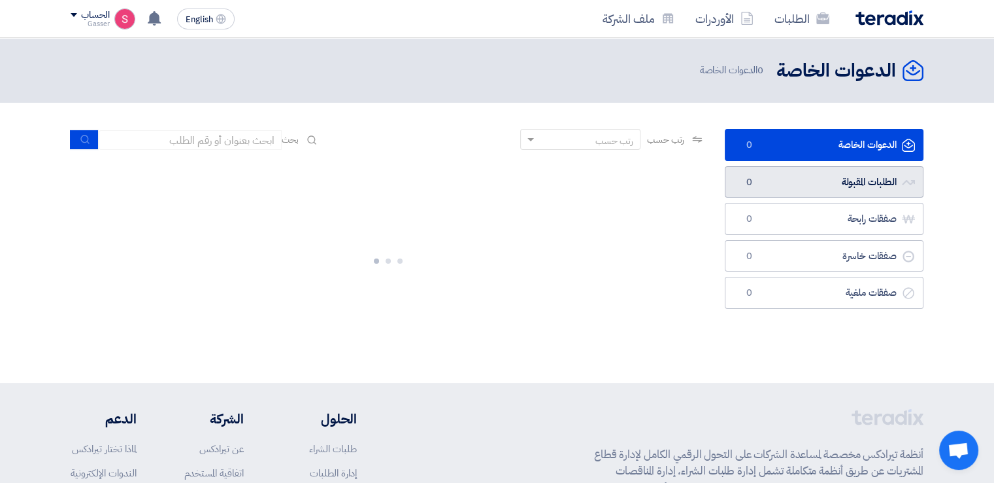
click at [848, 187] on link "الطلبات المقبولة الطلبات المقبولة 0" at bounding box center [824, 182] width 199 height 32
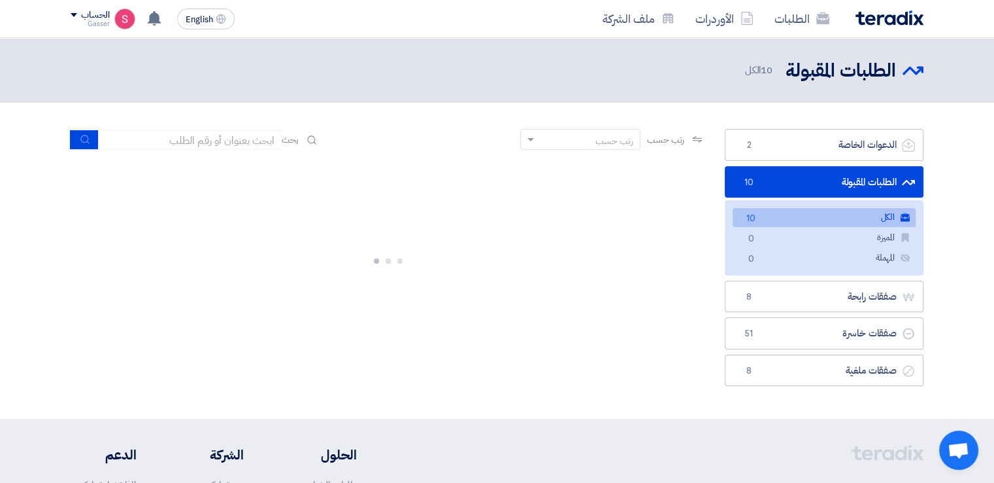
click at [784, 213] on link "الكل الكل 10" at bounding box center [824, 217] width 183 height 19
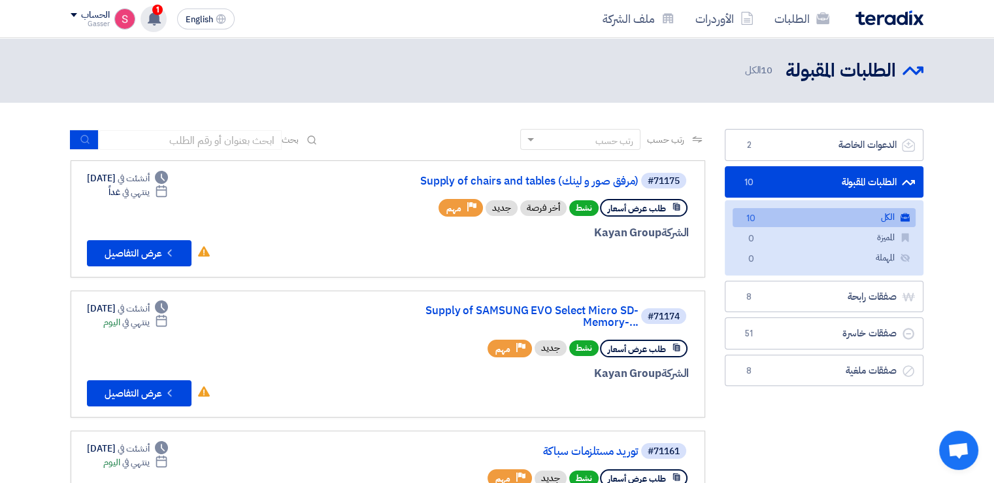
click at [150, 14] on icon at bounding box center [154, 18] width 14 height 14
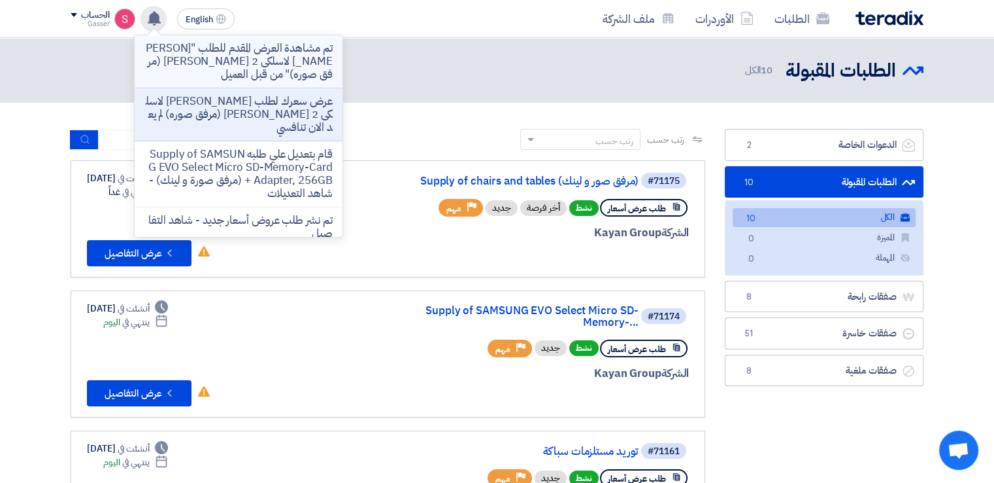
click at [239, 56] on p "تم مشاهدة العرض المقدم للطلب "[PERSON_NAME] لاسلكى 2 [PERSON_NAME] (مرفق صوره)"…" at bounding box center [238, 61] width 187 height 39
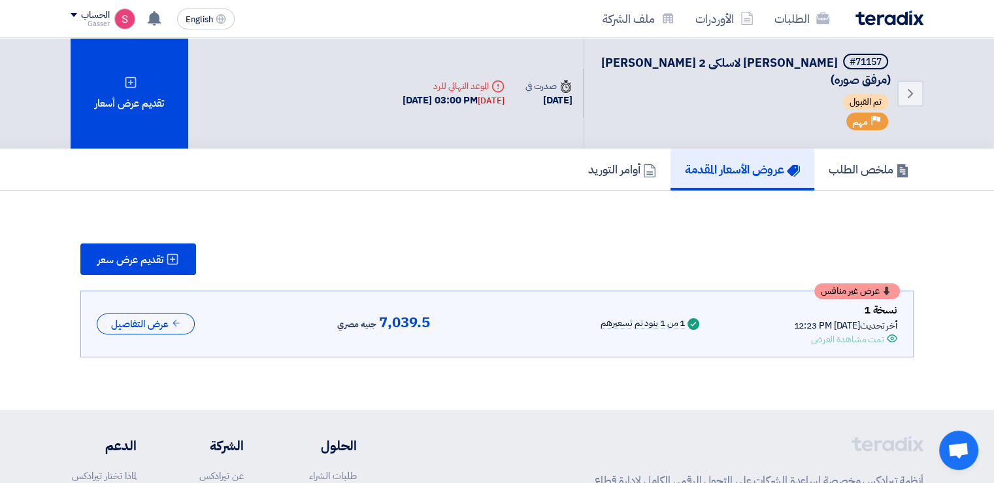
scroll to position [80, 0]
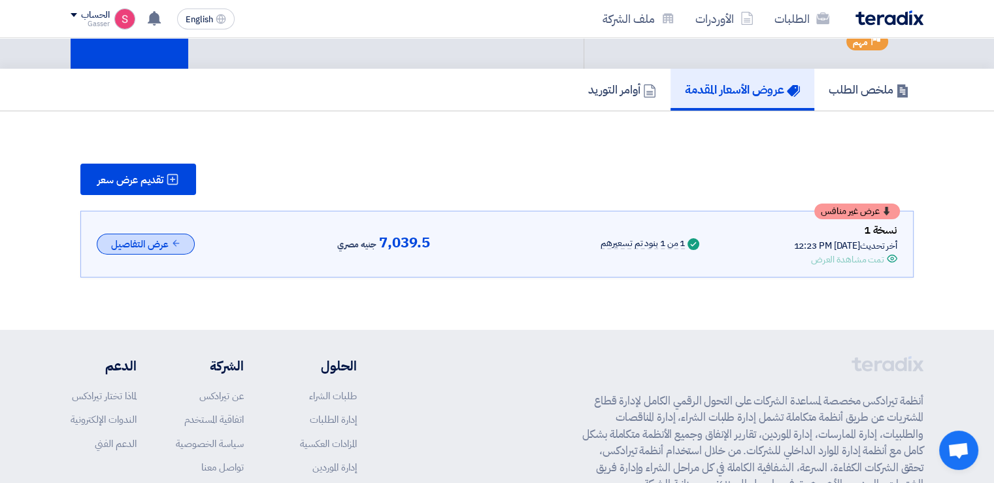
click at [159, 242] on button "عرض التفاصيل" at bounding box center [146, 244] width 98 height 22
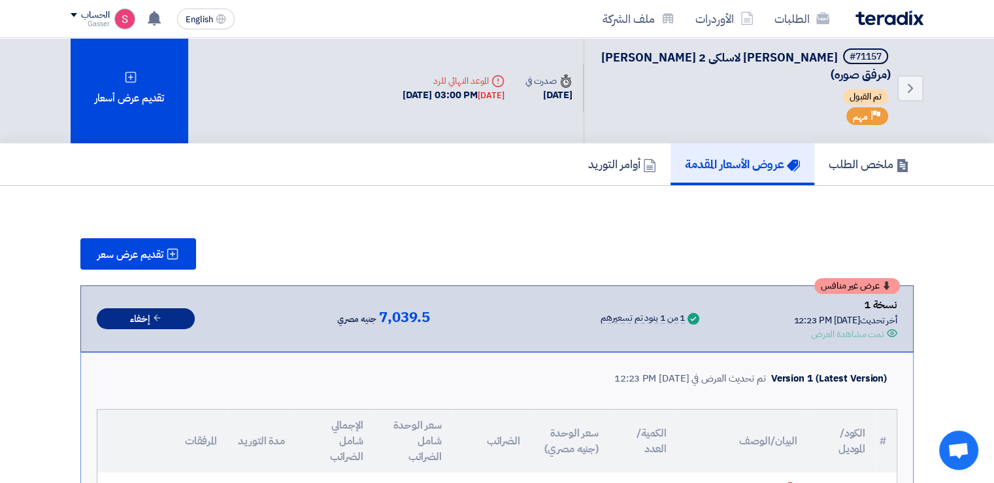
scroll to position [0, 0]
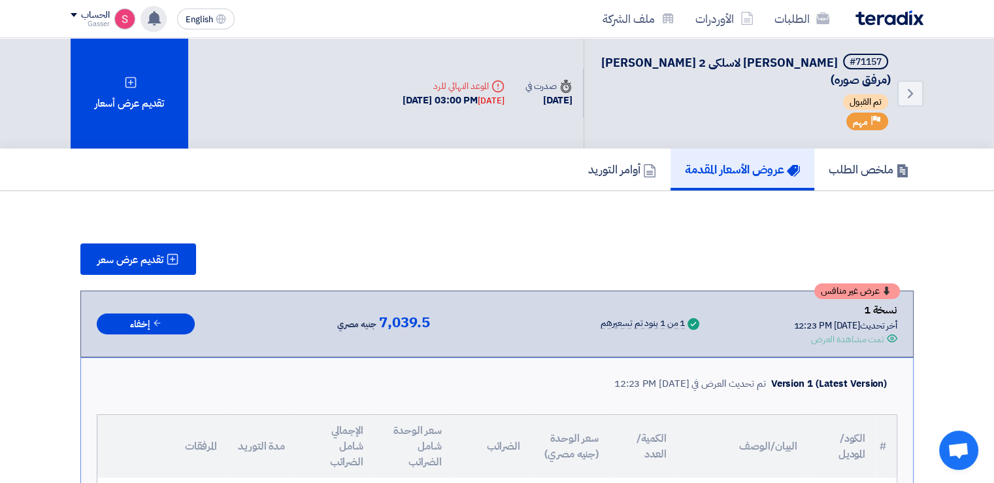
drag, startPoint x: 165, startPoint y: 14, endPoint x: 162, endPoint y: 22, distance: 8.3
click at [162, 16] on div "تم مشاهدة العرض المقدم للطلب "[PERSON_NAME] لاسلكى 2 [PERSON_NAME] (مرفق صوره)"…" at bounding box center [154, 19] width 26 height 26
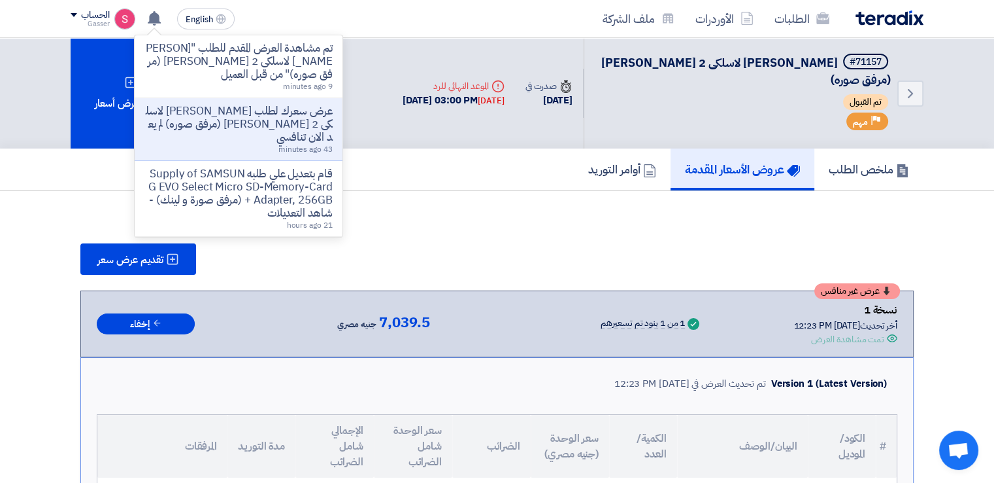
drag, startPoint x: 311, startPoint y: 118, endPoint x: 327, endPoint y: 124, distance: 17.4
click at [314, 118] on p "عرض سعرك لطلب [PERSON_NAME] لاسلكى 2 [PERSON_NAME] (مرفق صوره) لم يعد الان تناف…" at bounding box center [238, 124] width 187 height 39
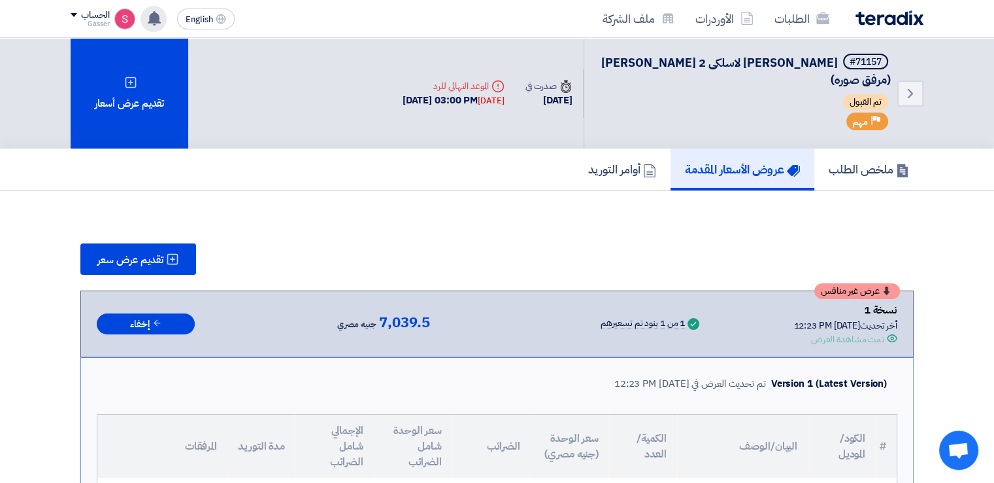
click at [156, 17] on use at bounding box center [154, 18] width 13 height 14
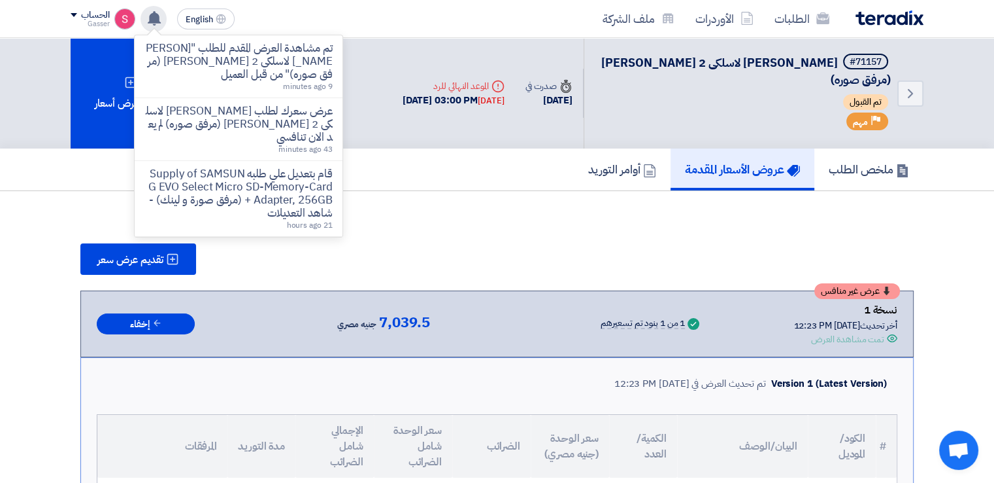
click at [156, 17] on use at bounding box center [154, 18] width 13 height 14
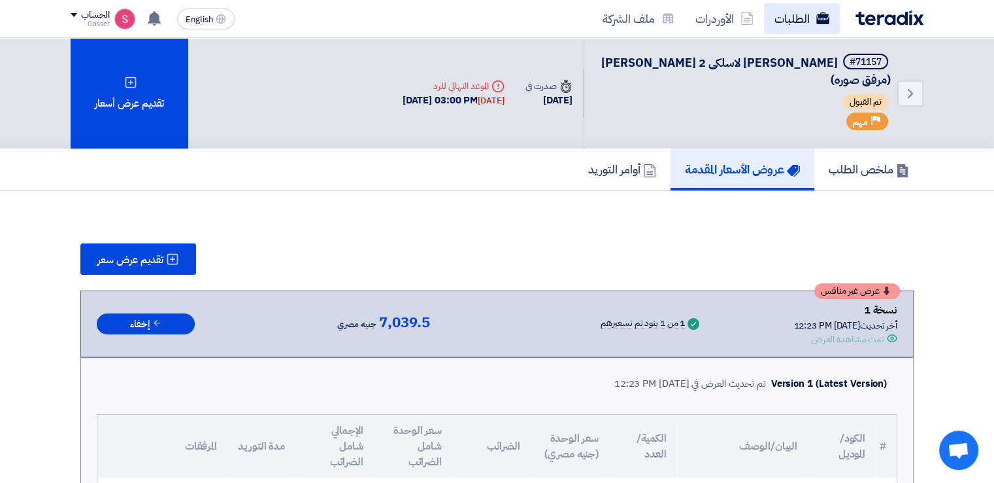
click at [792, 17] on link "الطلبات" at bounding box center [802, 18] width 76 height 31
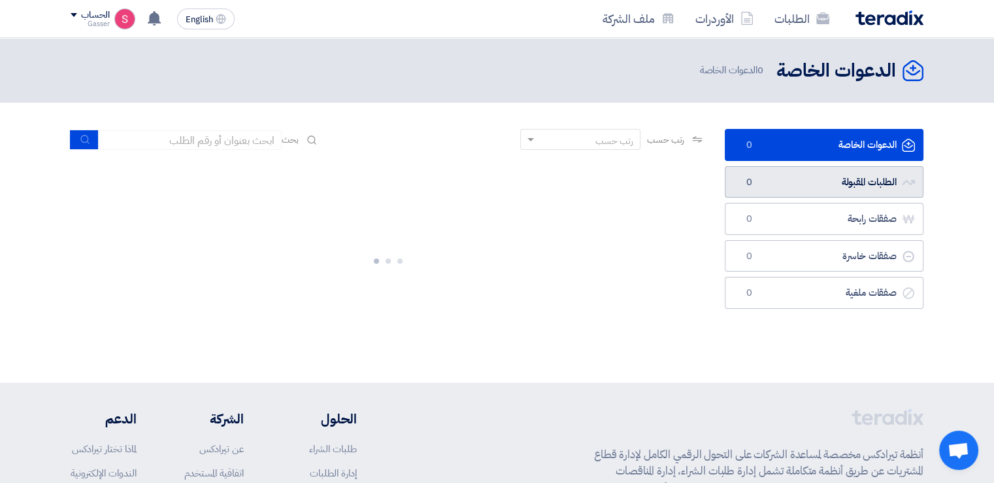
click at [789, 181] on link "الطلبات المقبولة الطلبات المقبولة 0" at bounding box center [824, 182] width 199 height 32
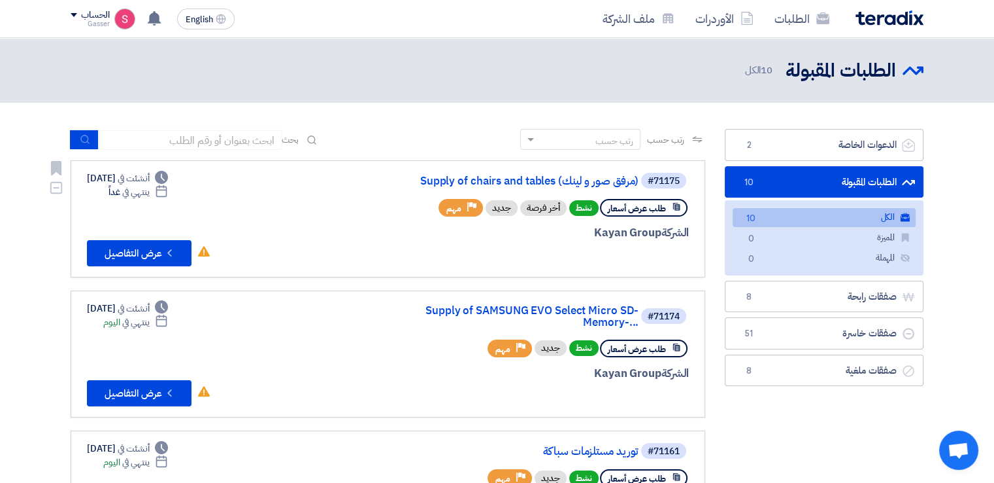
scroll to position [305, 0]
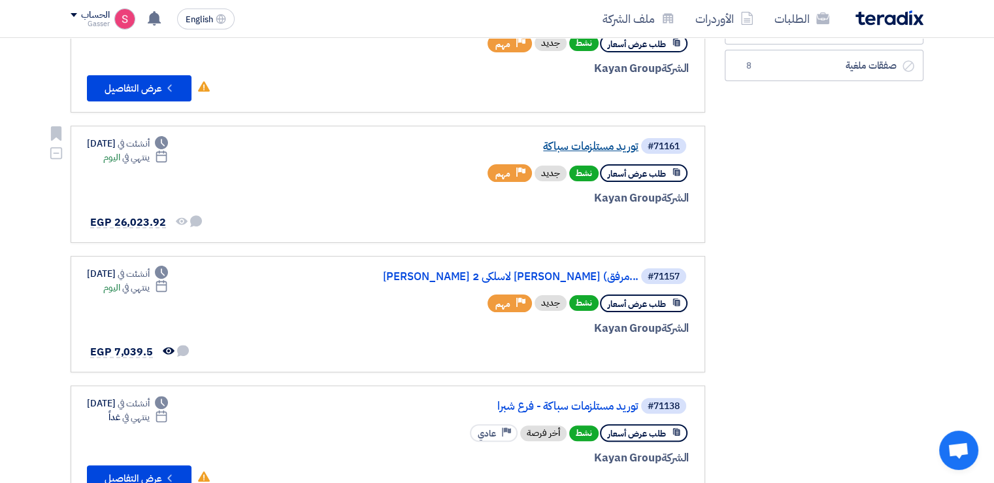
click at [583, 141] on link "توريد مستلزمات سباكة" at bounding box center [508, 147] width 262 height 12
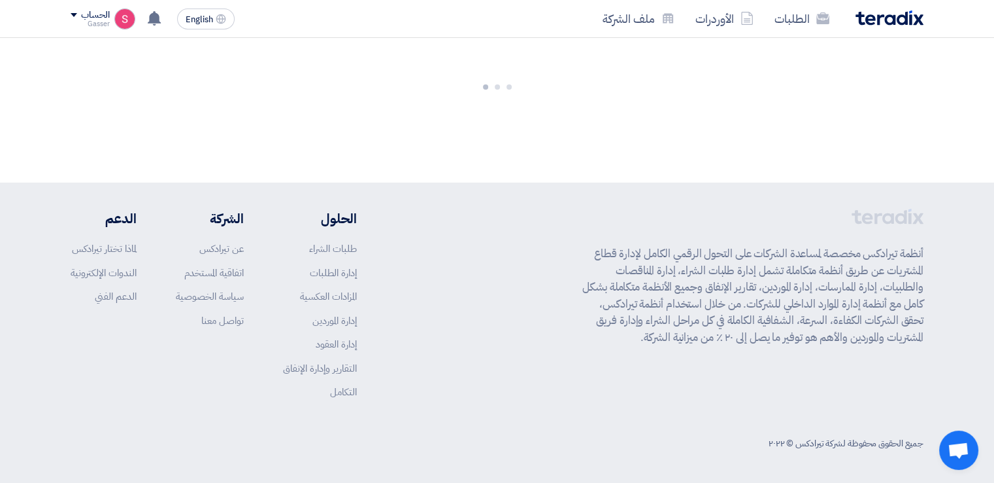
scroll to position [0, 0]
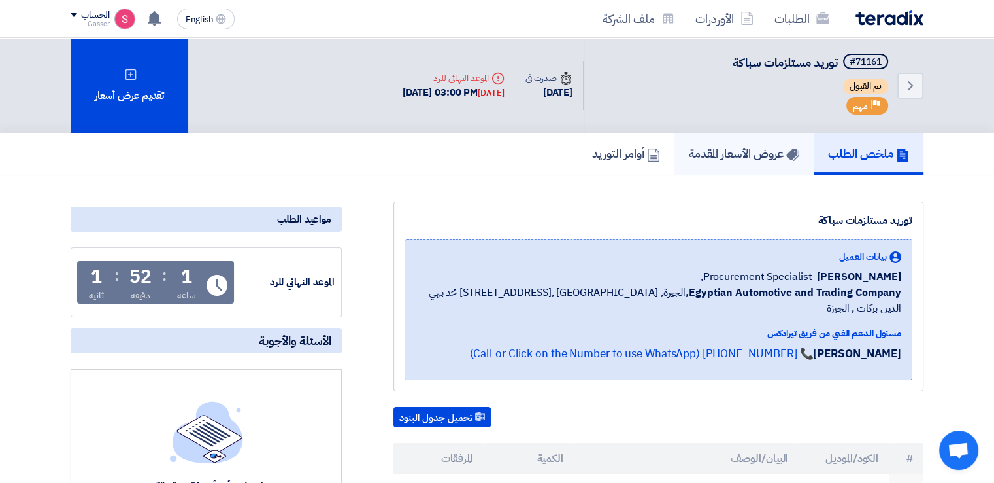
click at [722, 146] on h5 "عروض الأسعار المقدمة" at bounding box center [744, 153] width 110 height 15
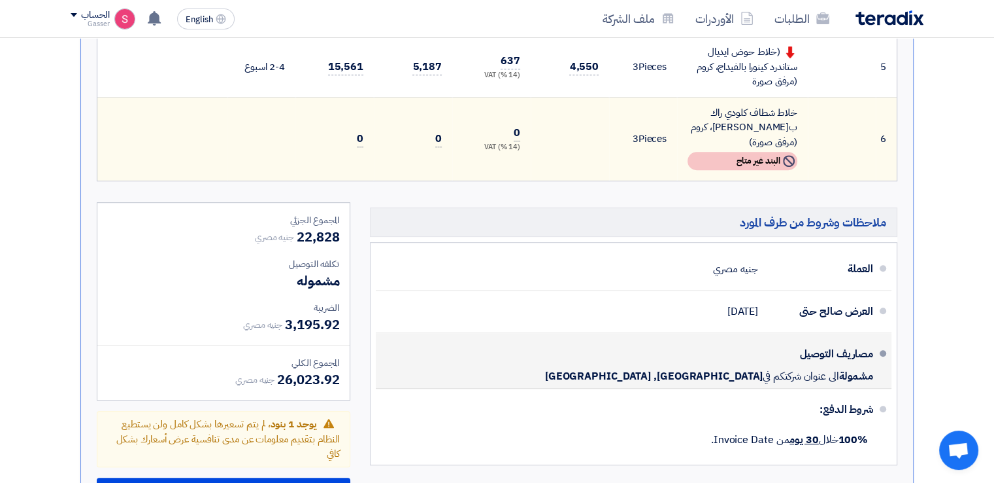
scroll to position [915, 0]
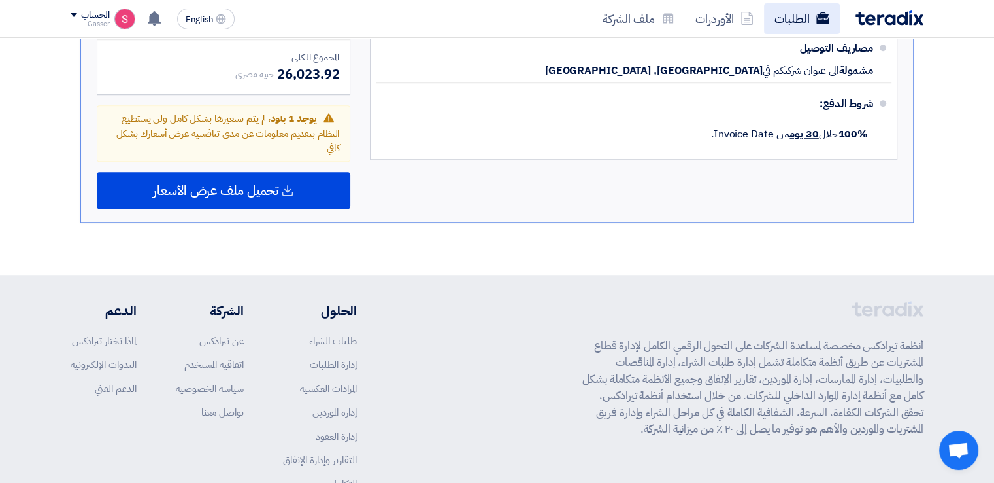
click at [803, 22] on link "الطلبات" at bounding box center [802, 18] width 76 height 31
